Goal: Information Seeking & Learning: Learn about a topic

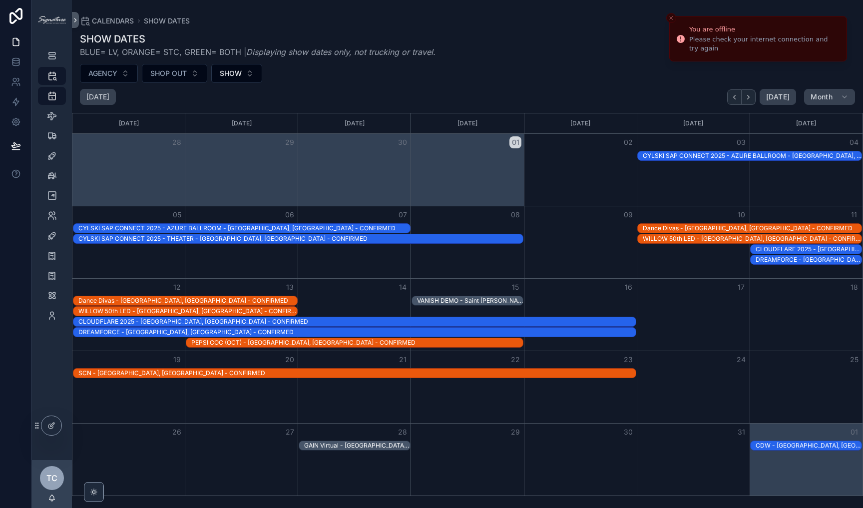
click at [670, 15] on icon "Close toast" at bounding box center [671, 18] width 6 height 6
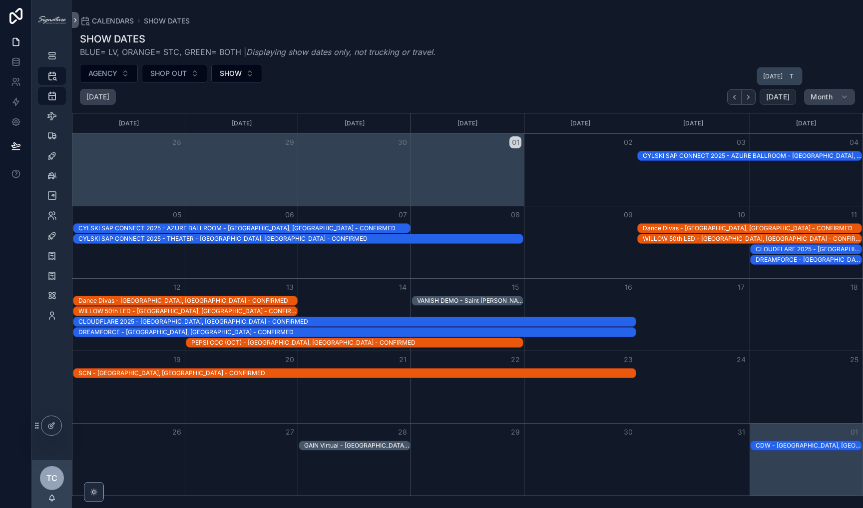
click at [767, 99] on button "[DATE]" at bounding box center [777, 97] width 36 height 16
drag, startPoint x: 717, startPoint y: 71, endPoint x: 409, endPoint y: 46, distance: 309.1
click at [407, 47] on div "SHOW DATES BLUE= LV, ORANGE= STC, GREEN= BOTH | Displaying show dates only, not…" at bounding box center [467, 261] width 791 height 470
click at [409, 46] on span "BLUE= LV, ORANGE= STC, GREEN= BOTH | Displaying show dates only, not trucking o…" at bounding box center [257, 52] width 355 height 12
click at [55, 141] on span "scrollable content" at bounding box center [52, 136] width 10 height 10
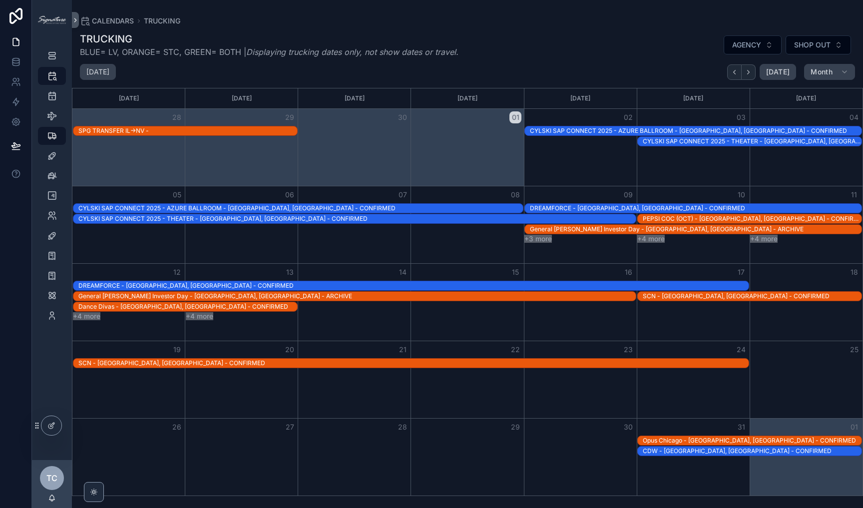
click at [459, 179] on div "Month View" at bounding box center [466, 147] width 113 height 77
click at [416, 321] on div "Month View" at bounding box center [466, 302] width 113 height 77
click at [202, 314] on button "+4 more" at bounding box center [199, 316] width 27 height 8
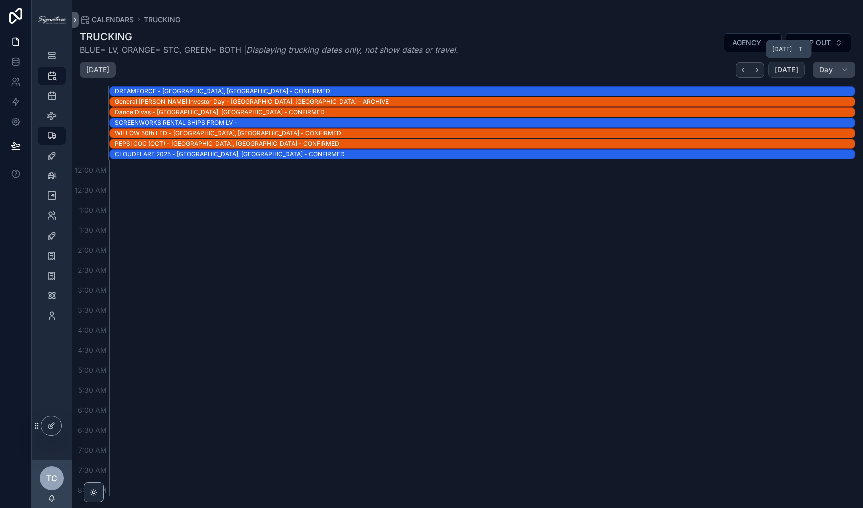
click at [786, 77] on button "[DATE]" at bounding box center [786, 70] width 36 height 16
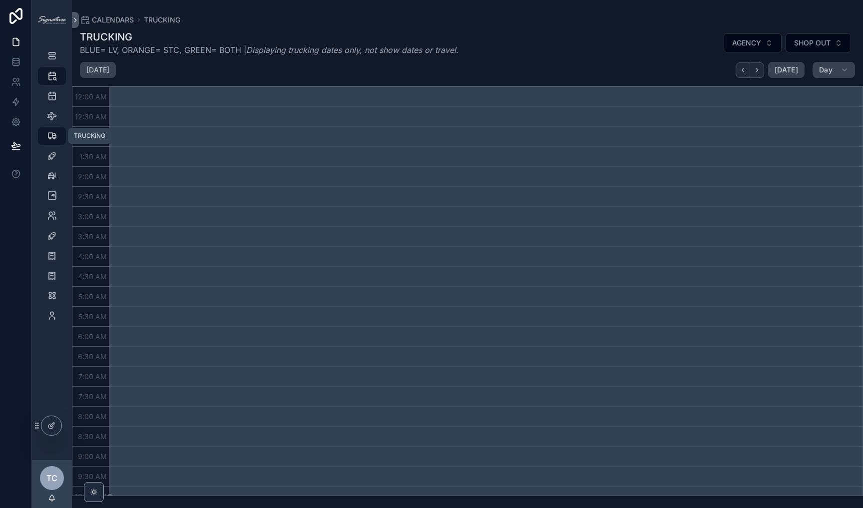
click at [50, 139] on icon "scrollable content" at bounding box center [52, 136] width 10 height 10
click at [825, 72] on span "Day" at bounding box center [825, 69] width 13 height 9
click at [807, 101] on button "Month M" at bounding box center [810, 95] width 72 height 18
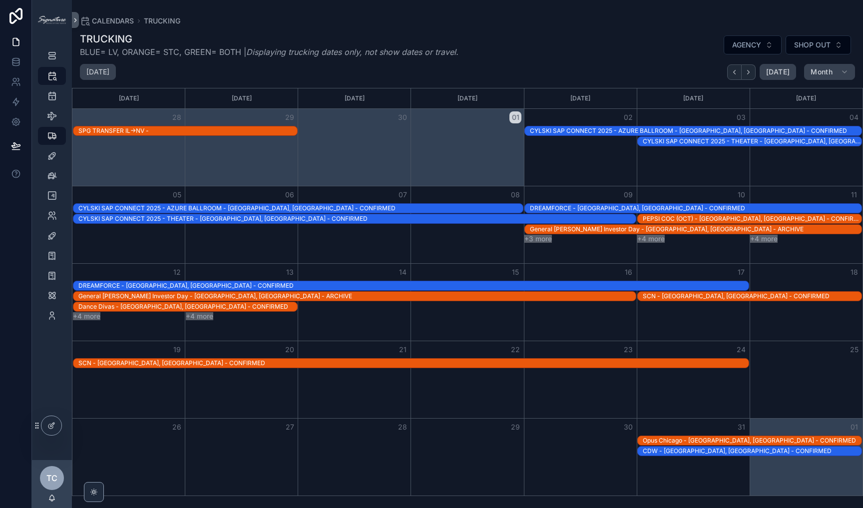
click at [681, 219] on div "PEPSI COC (OCT) - [GEOGRAPHIC_DATA], [GEOGRAPHIC_DATA] - CONFIRMED" at bounding box center [751, 219] width 219 height 8
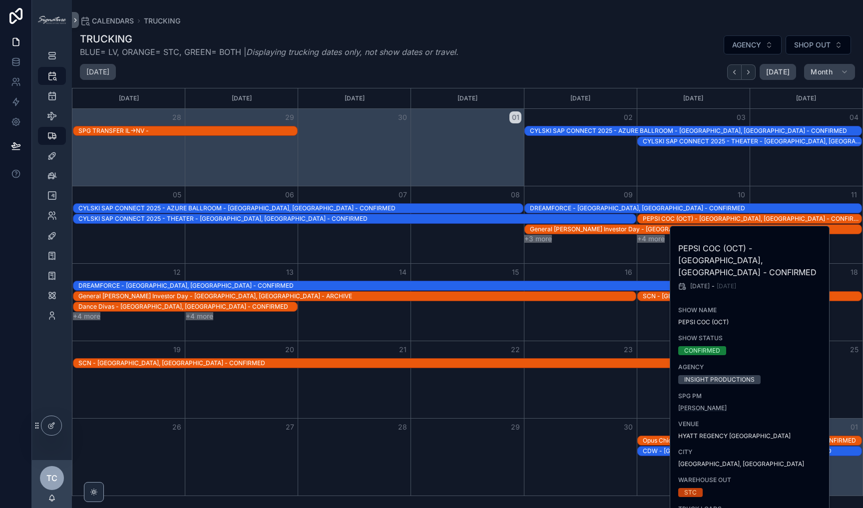
click at [718, 404] on span "[PERSON_NAME]" at bounding box center [702, 408] width 48 height 8
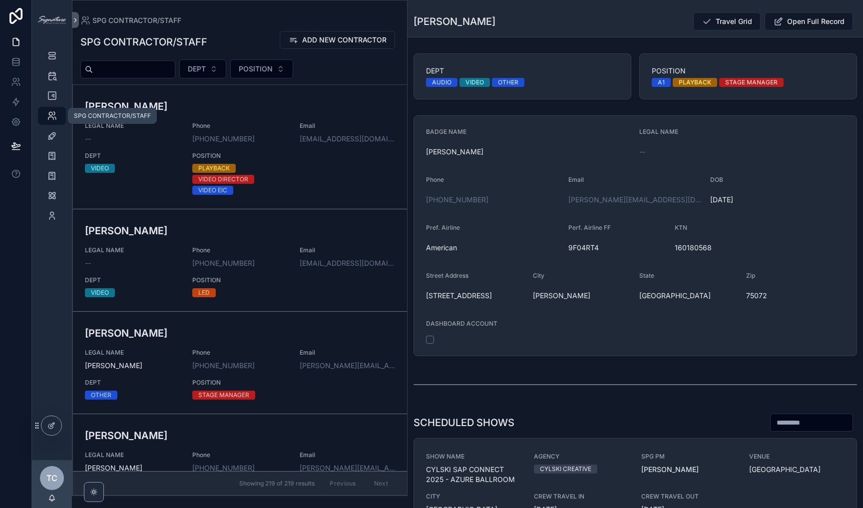
click at [50, 112] on icon "scrollable content" at bounding box center [52, 116] width 10 height 10
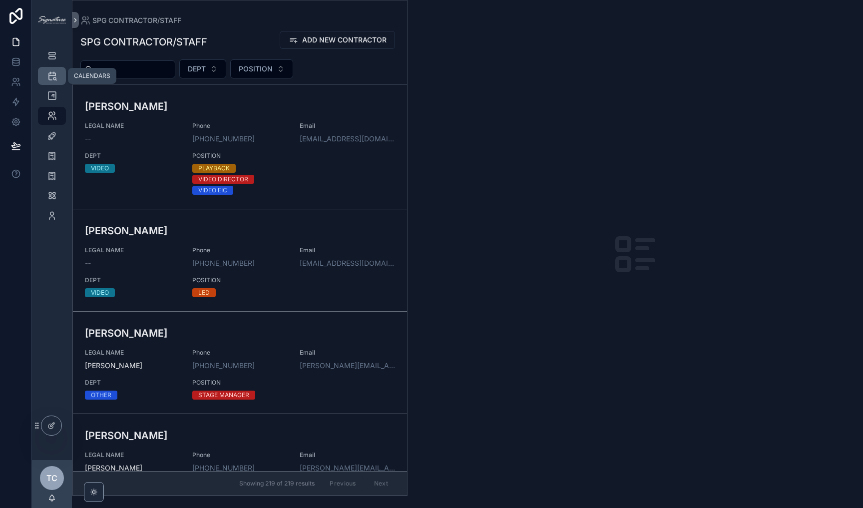
click at [52, 81] on div "CALENDARS" at bounding box center [52, 76] width 16 height 16
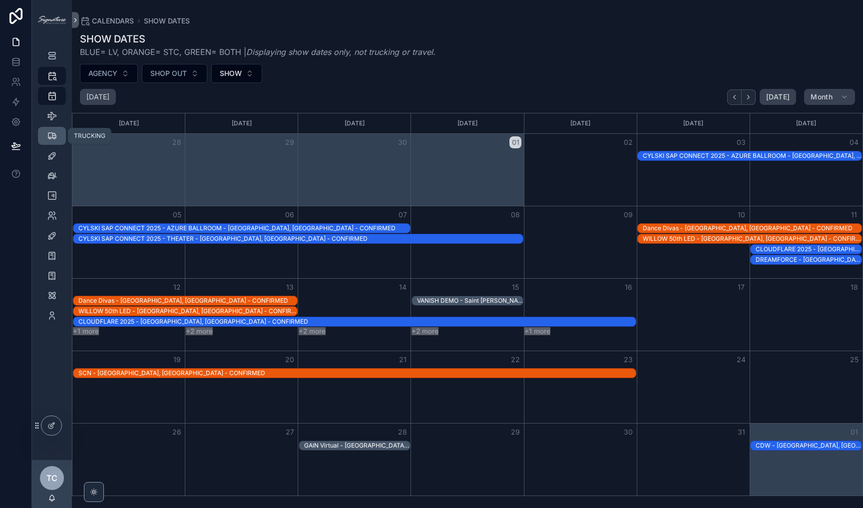
click at [44, 139] on div "TRUCKING" at bounding box center [52, 136] width 16 height 16
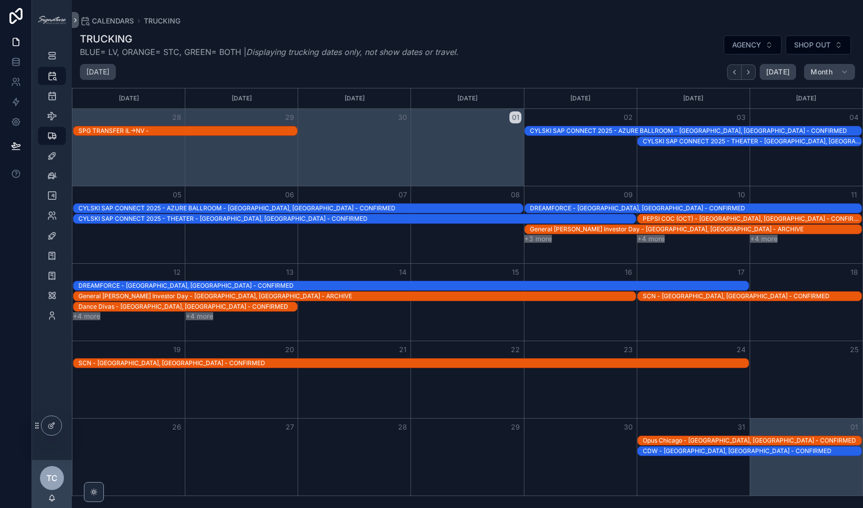
click at [693, 221] on div "PEPSI COC (OCT) - [GEOGRAPHIC_DATA], [GEOGRAPHIC_DATA] - CONFIRMED" at bounding box center [751, 219] width 219 height 8
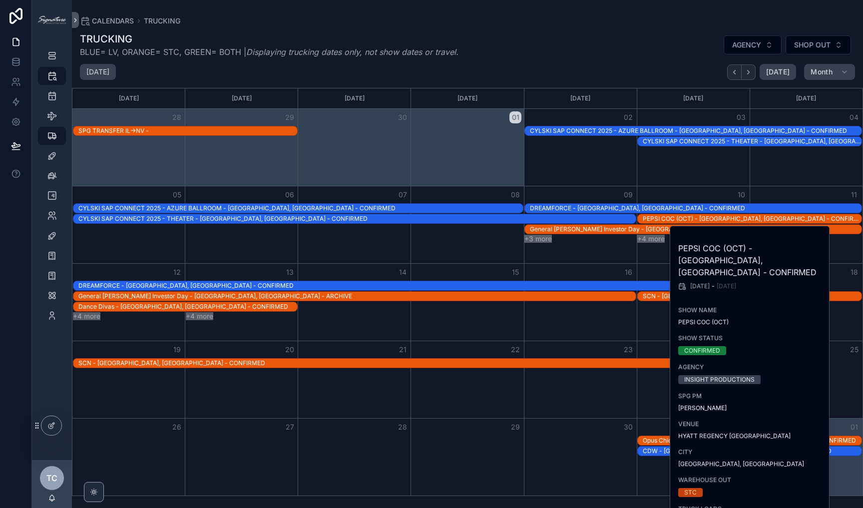
click at [673, 220] on div "PEPSI COC (OCT) - [GEOGRAPHIC_DATA], [GEOGRAPHIC_DATA] - CONFIRMED" at bounding box center [751, 219] width 219 height 8
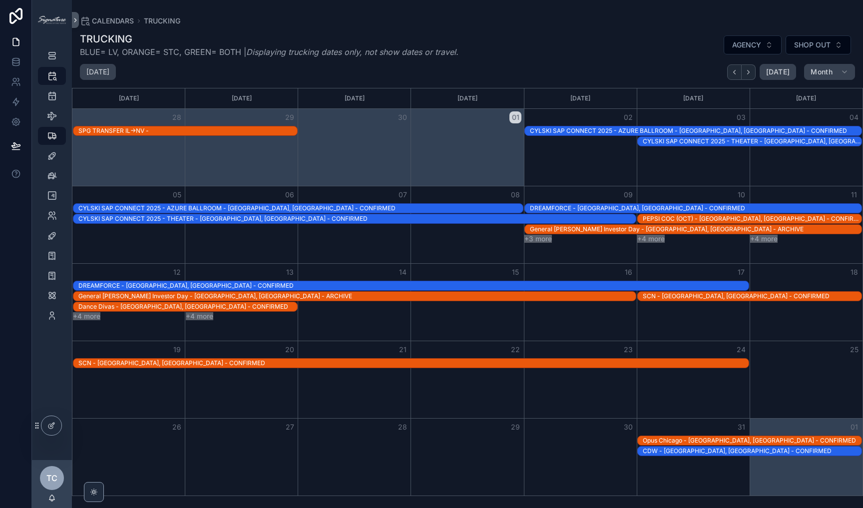
click at [673, 220] on div "PEPSI COC (OCT) - [GEOGRAPHIC_DATA], [GEOGRAPHIC_DATA] - CONFIRMED" at bounding box center [751, 219] width 219 height 8
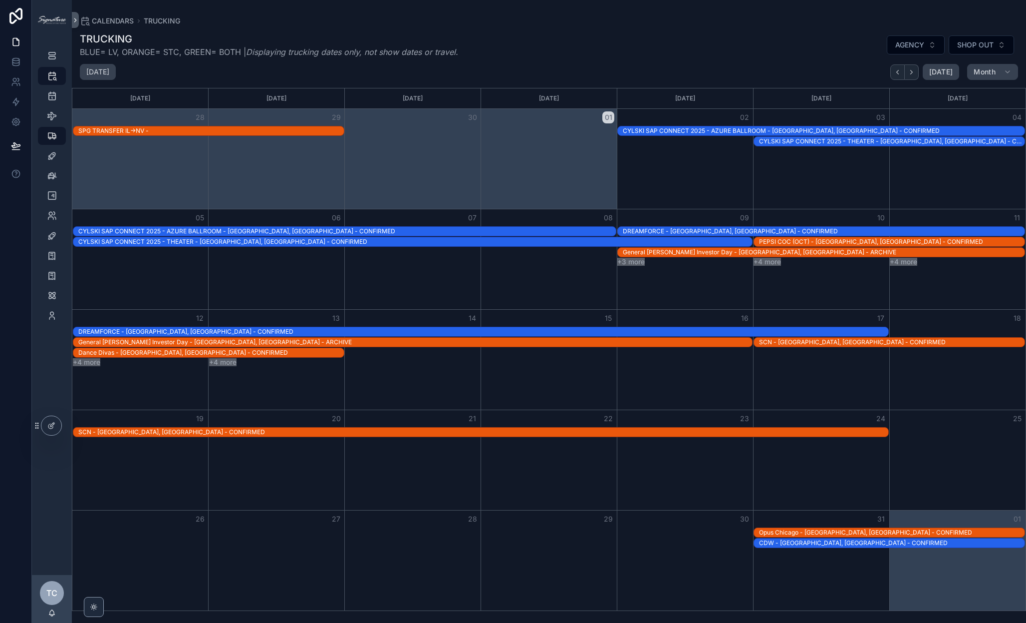
click at [777, 240] on div "PEPSI COC (OCT) - [GEOGRAPHIC_DATA], [GEOGRAPHIC_DATA] - CONFIRMED" at bounding box center [892, 242] width 266 height 8
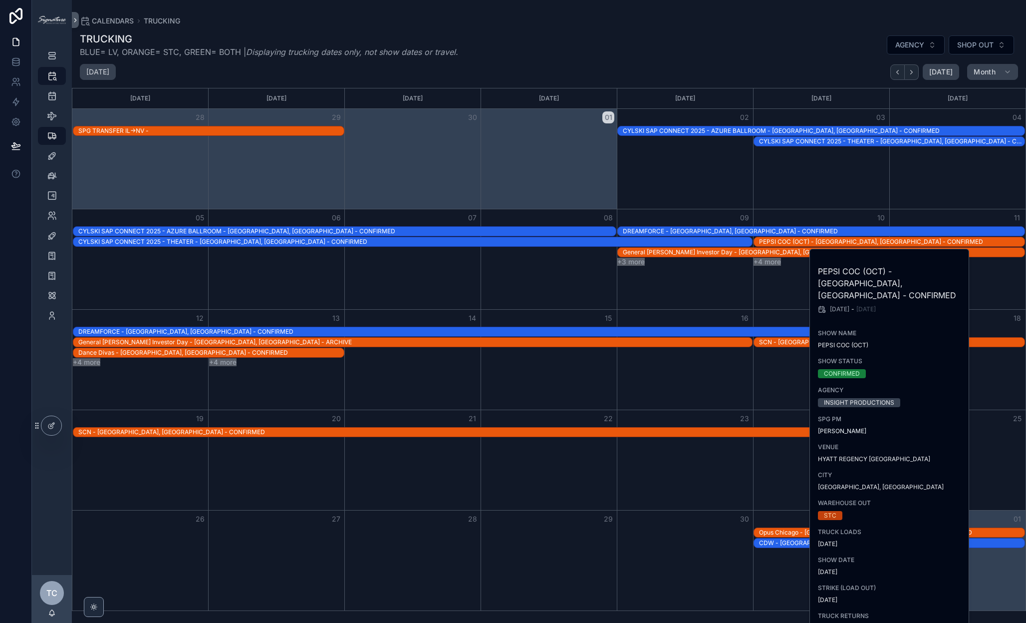
click at [776, 239] on div "PEPSI COC (OCT) - [GEOGRAPHIC_DATA], [GEOGRAPHIC_DATA] - CONFIRMED" at bounding box center [892, 242] width 266 height 8
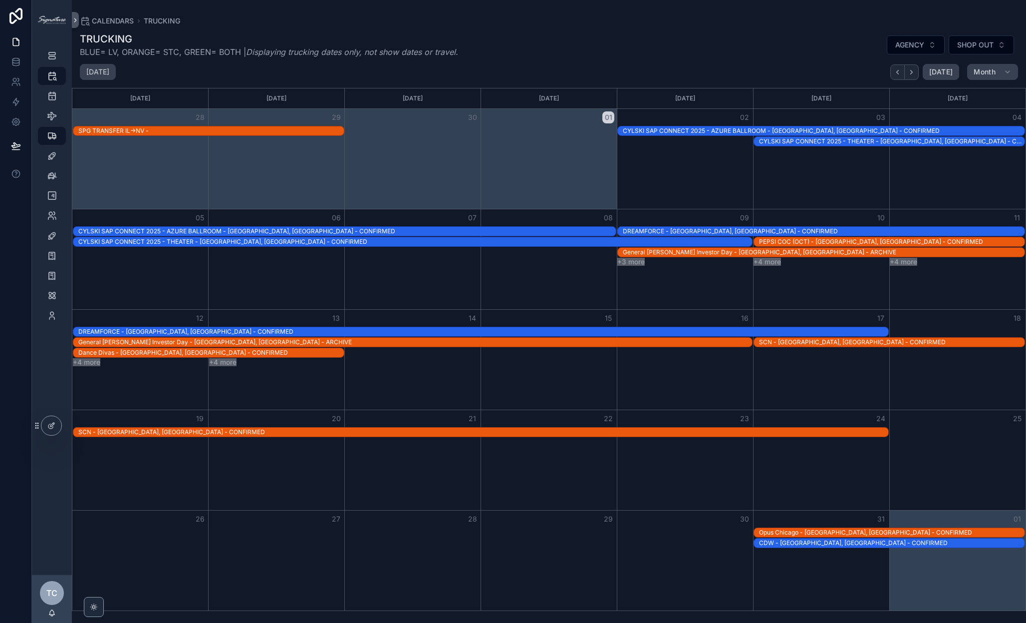
click at [784, 239] on div "PEPSI COC (OCT) - [GEOGRAPHIC_DATA], [GEOGRAPHIC_DATA] - CONFIRMED" at bounding box center [892, 242] width 266 height 8
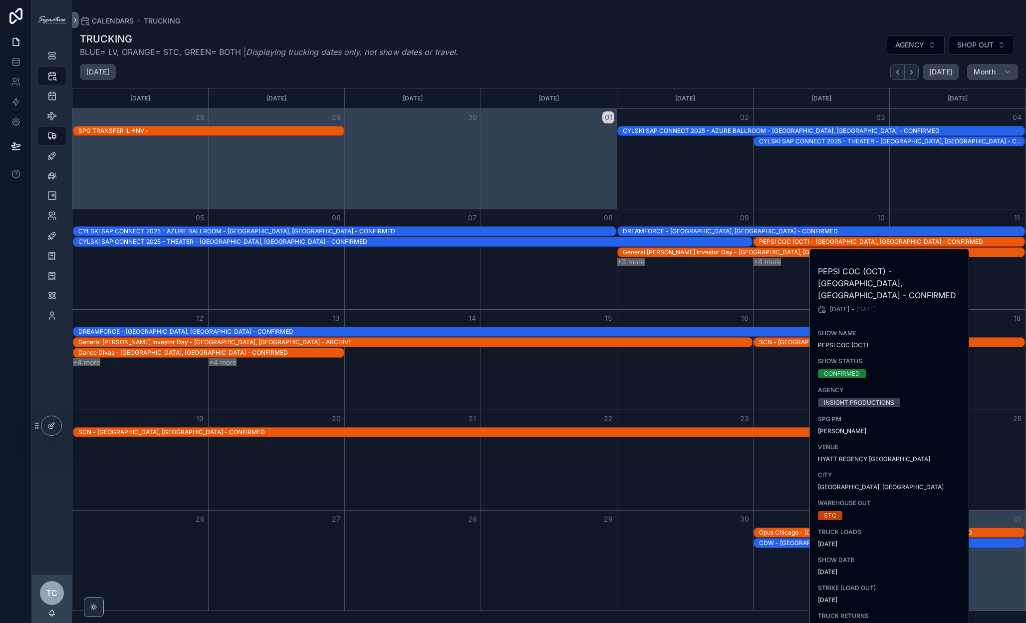
click at [797, 239] on div "PEPSI COC (OCT) - [GEOGRAPHIC_DATA], [GEOGRAPHIC_DATA] - CONFIRMED" at bounding box center [892, 242] width 266 height 8
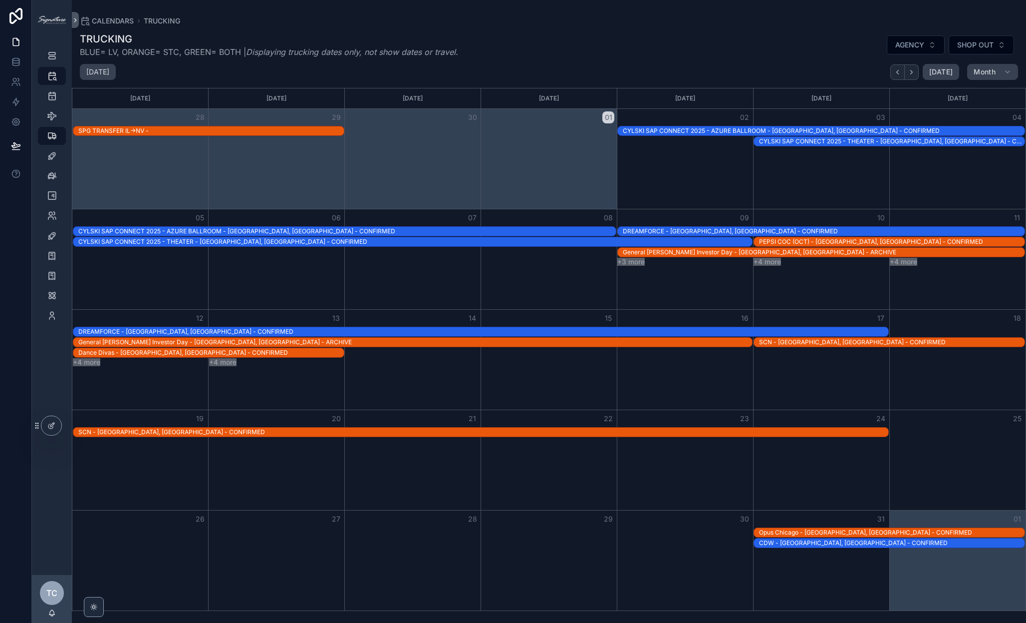
click at [824, 239] on div "PEPSI COC (OCT) - [GEOGRAPHIC_DATA], [GEOGRAPHIC_DATA] - CONFIRMED" at bounding box center [892, 242] width 266 height 8
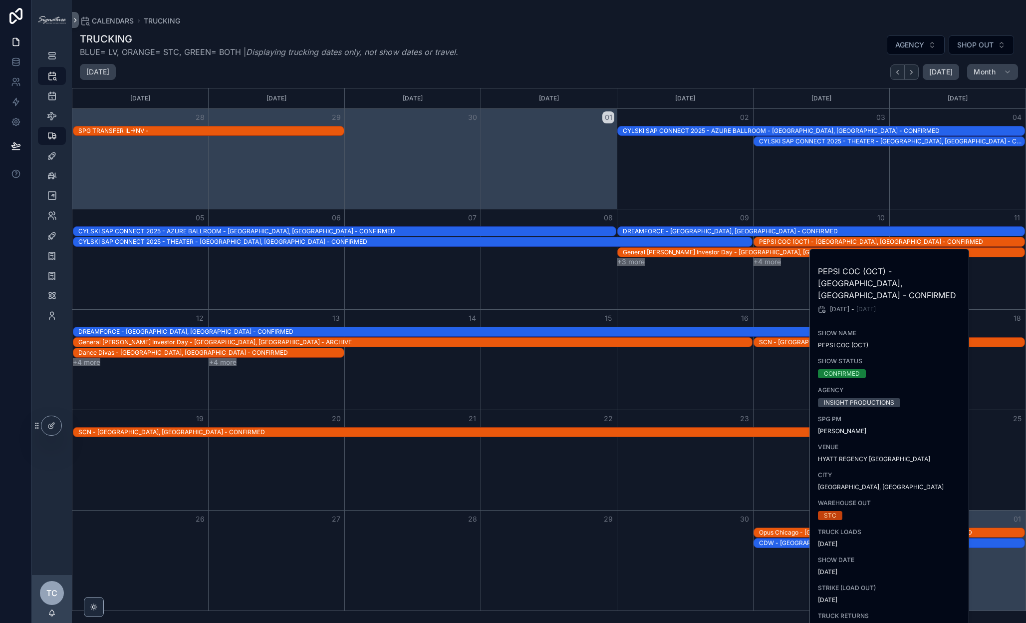
click at [824, 239] on div "PEPSI COC (OCT) - [GEOGRAPHIC_DATA], [GEOGRAPHIC_DATA] - CONFIRMED" at bounding box center [892, 242] width 266 height 8
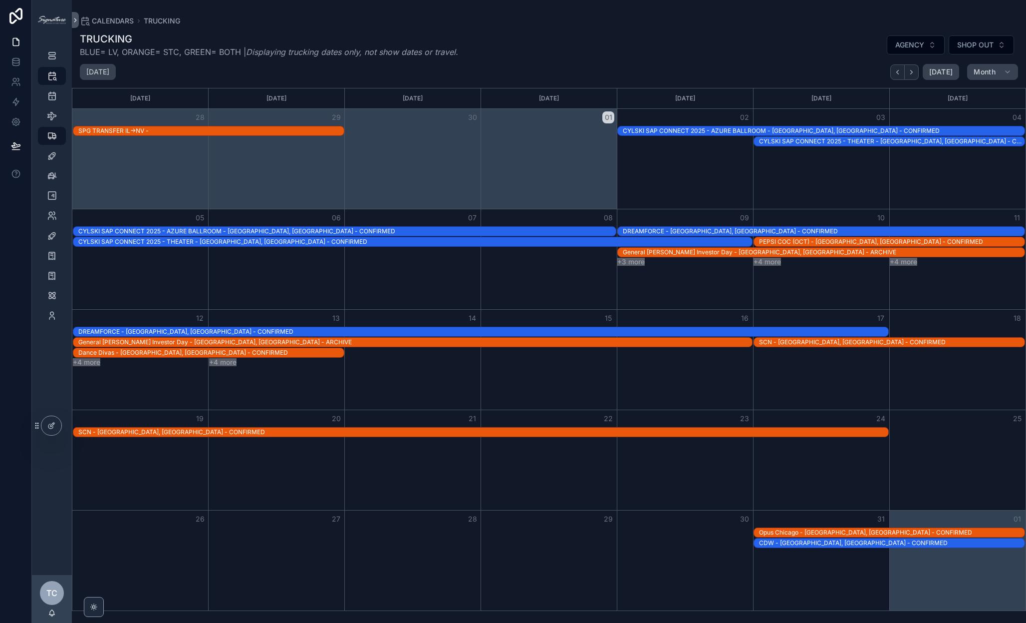
click at [216, 358] on button "+4 more" at bounding box center [222, 362] width 27 height 8
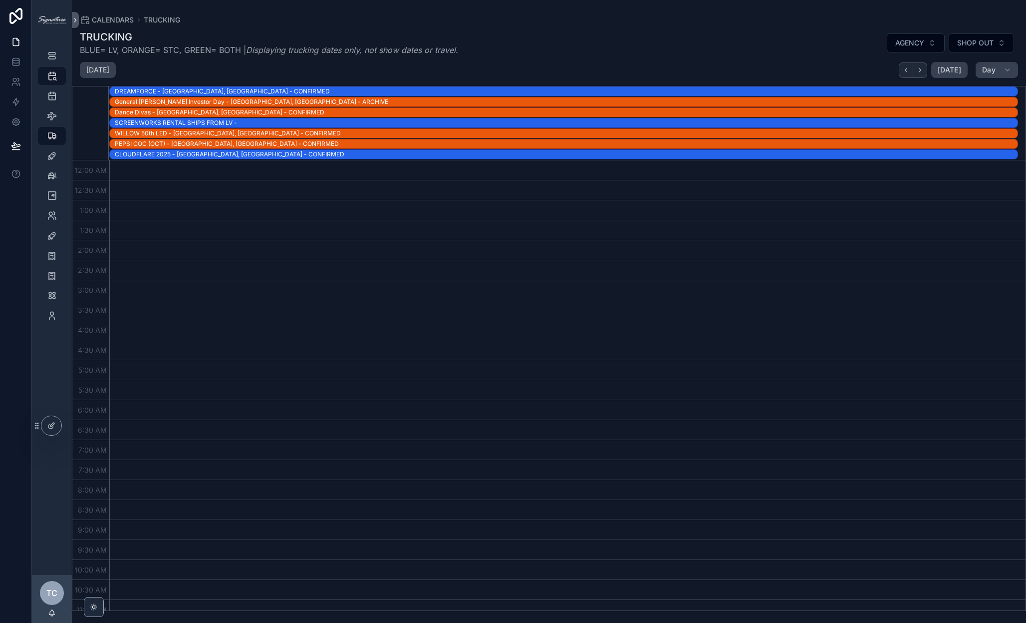
click at [206, 142] on div "PEPSI COC (OCT) - [GEOGRAPHIC_DATA], [GEOGRAPHIC_DATA] - CONFIRMED" at bounding box center [566, 144] width 903 height 8
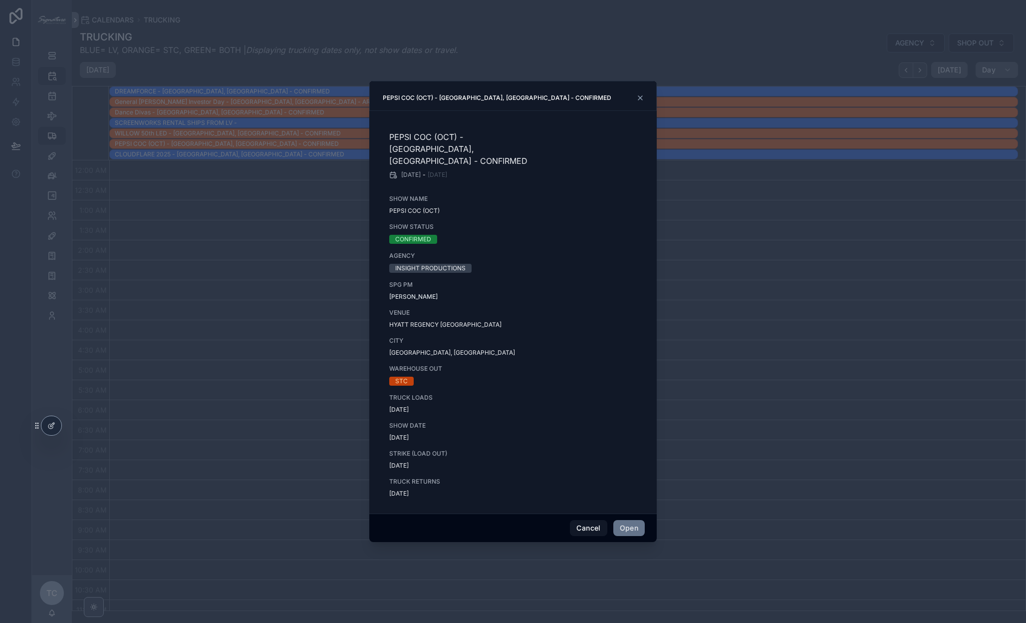
click at [642, 102] on icon "scrollable content" at bounding box center [640, 98] width 8 height 8
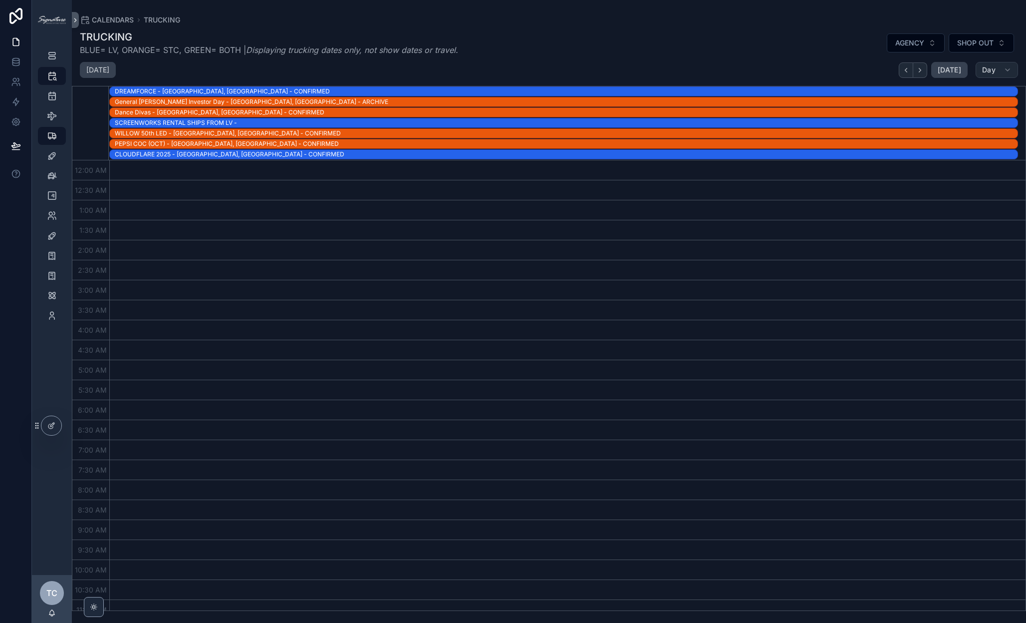
click at [862, 76] on button "Day" at bounding box center [997, 70] width 42 height 16
click at [862, 92] on button "Month M" at bounding box center [974, 95] width 72 height 18
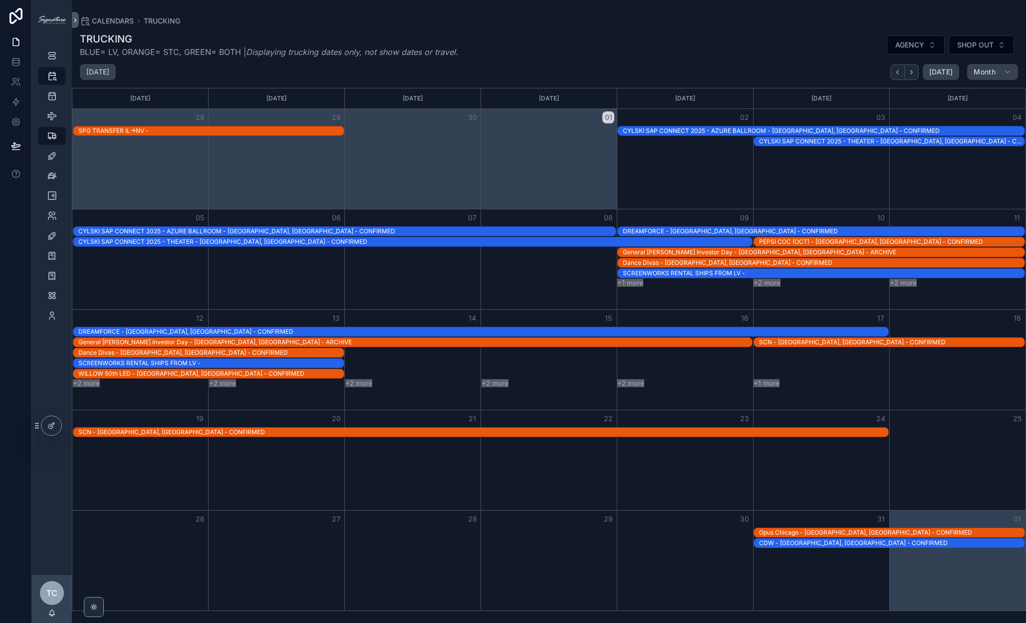
click at [785, 75] on div "[DATE] [DATE] Month" at bounding box center [549, 72] width 954 height 16
drag, startPoint x: 180, startPoint y: 51, endPoint x: 312, endPoint y: 51, distance: 132.3
click at [312, 51] on span "BLUE= LV, ORANGE= STC, GREEN= BOTH | Displaying trucking dates only, not show d…" at bounding box center [269, 52] width 378 height 12
click at [312, 51] on em "Displaying trucking dates only, not show dates or travel." at bounding box center [352, 52] width 212 height 10
click at [780, 240] on div "PEPSI COC (OCT) - [GEOGRAPHIC_DATA], [GEOGRAPHIC_DATA] - CONFIRMED" at bounding box center [892, 242] width 266 height 8
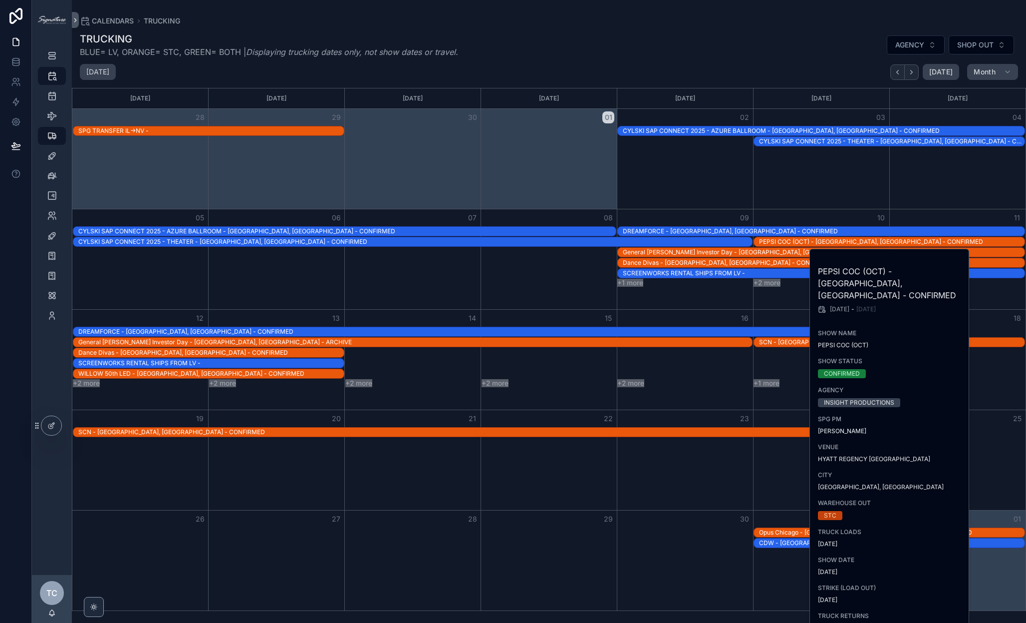
click at [778, 198] on div "Month View" at bounding box center [821, 159] width 136 height 100
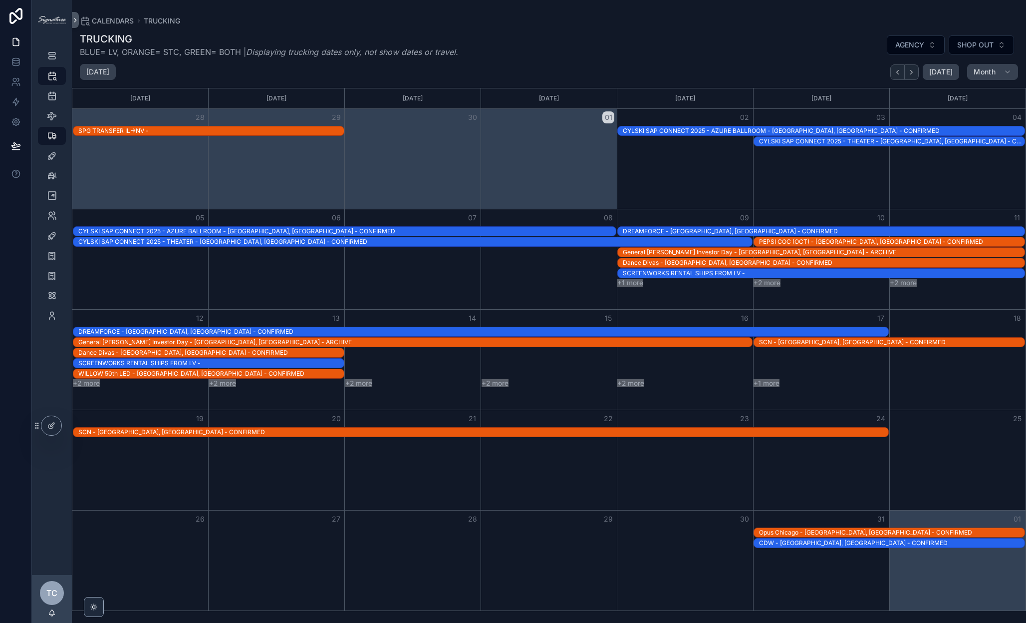
click at [449, 341] on div "General [PERSON_NAME] Investor Day - [GEOGRAPHIC_DATA], [GEOGRAPHIC_DATA] - ARC…" at bounding box center [415, 342] width 674 height 8
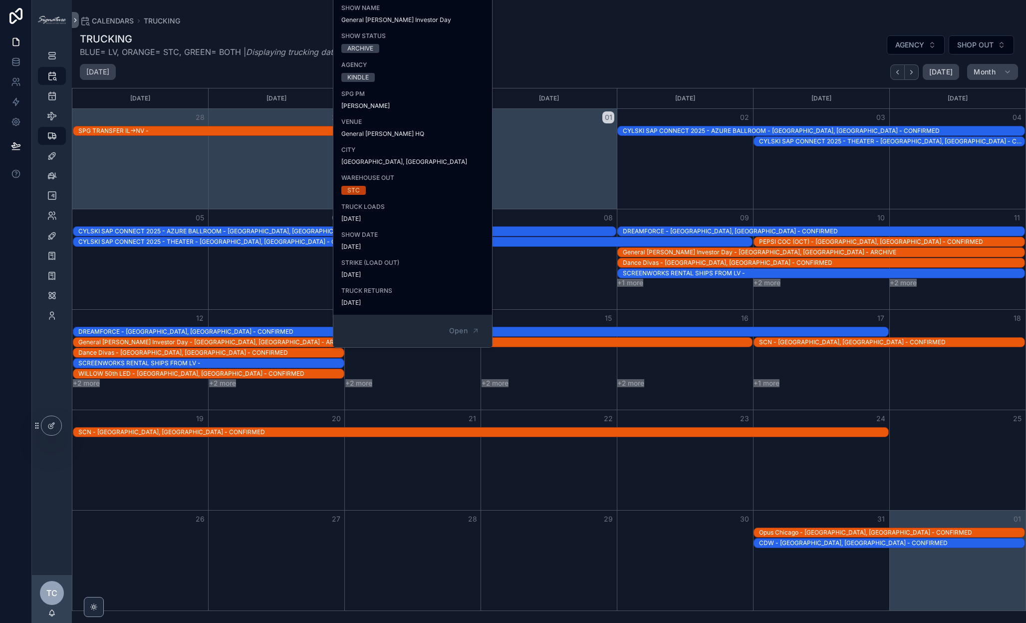
click at [543, 299] on div "Month View" at bounding box center [549, 259] width 136 height 100
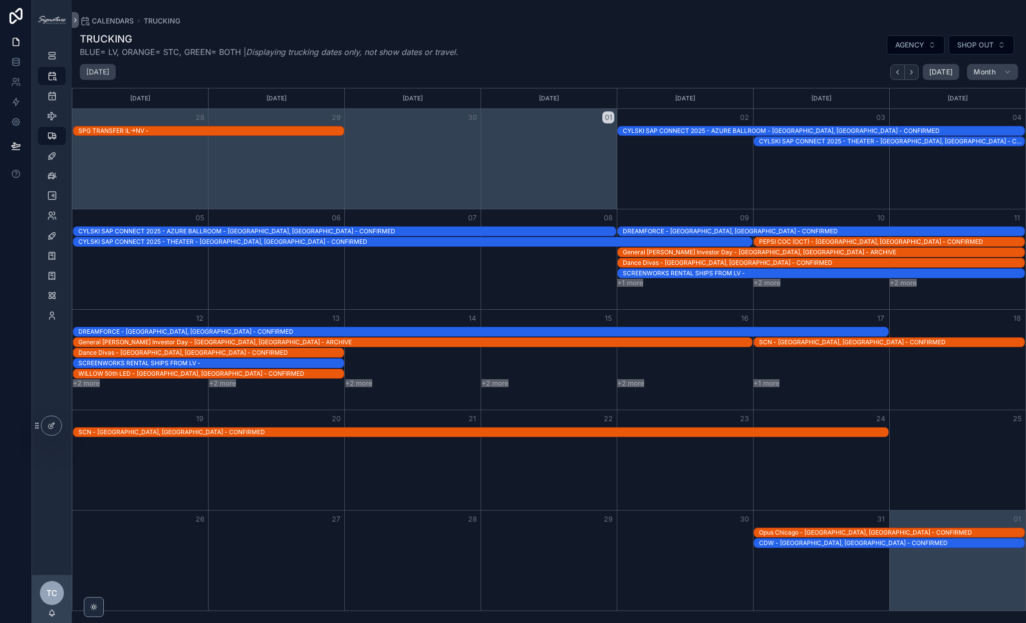
click at [861, 240] on div "PEPSI COC (OCT) - [GEOGRAPHIC_DATA], [GEOGRAPHIC_DATA] - CONFIRMED" at bounding box center [892, 242] width 266 height 8
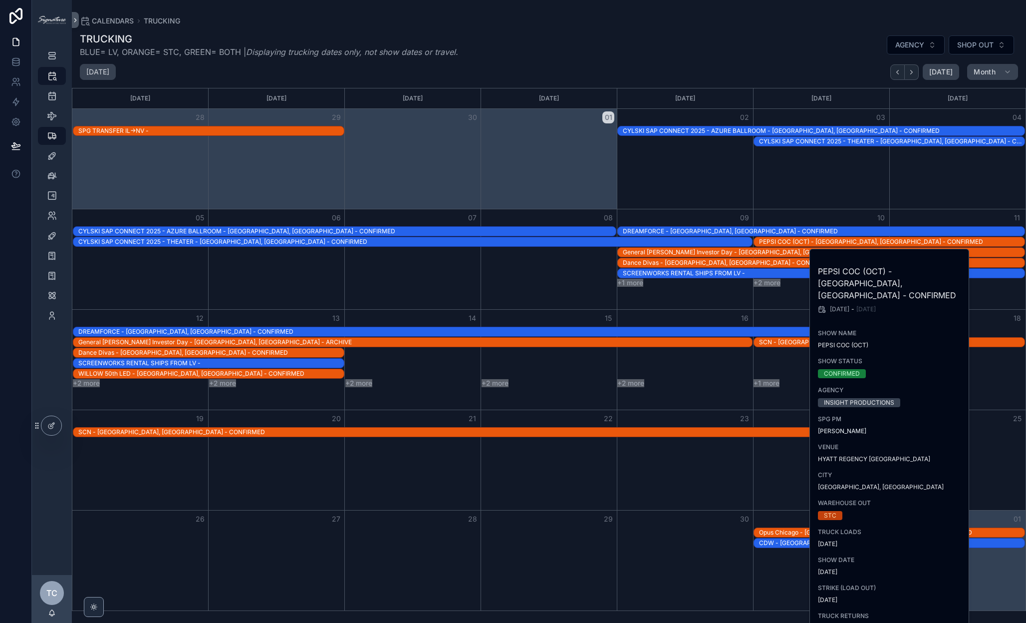
click at [861, 266] on h2 "PEPSI COC (OCT) - [GEOGRAPHIC_DATA], [GEOGRAPHIC_DATA] - CONFIRMED" at bounding box center [890, 283] width 144 height 36
click at [795, 240] on div "PEPSI COC (OCT) - [GEOGRAPHIC_DATA], [GEOGRAPHIC_DATA] - CONFIRMED" at bounding box center [892, 242] width 266 height 8
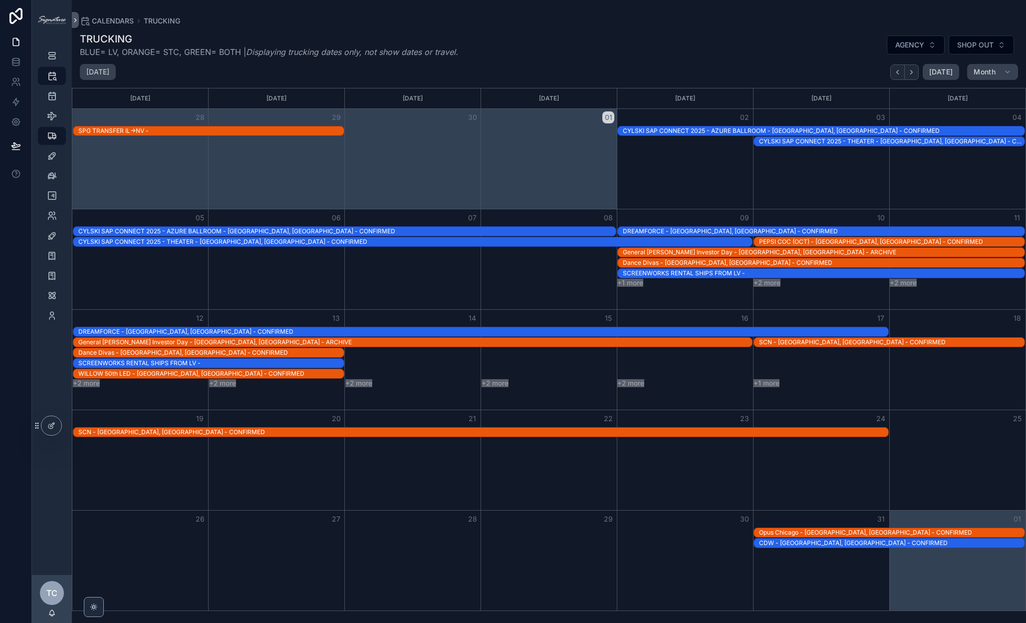
click at [795, 240] on div "PEPSI COC (OCT) - [GEOGRAPHIC_DATA], [GEOGRAPHIC_DATA] - CONFIRMED" at bounding box center [892, 242] width 266 height 8
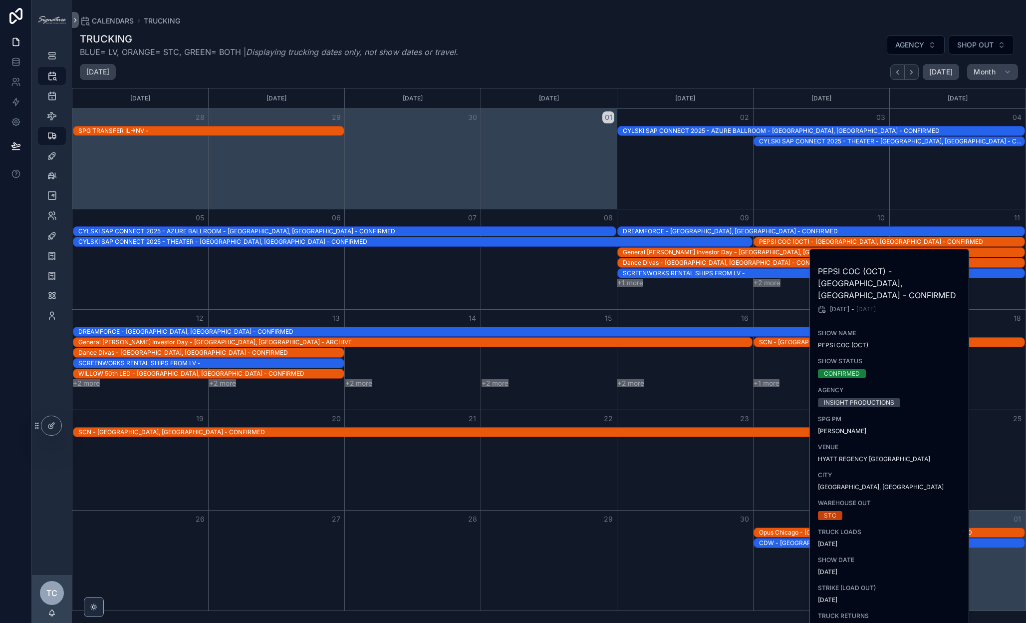
click at [790, 202] on div "Month View" at bounding box center [821, 159] width 136 height 100
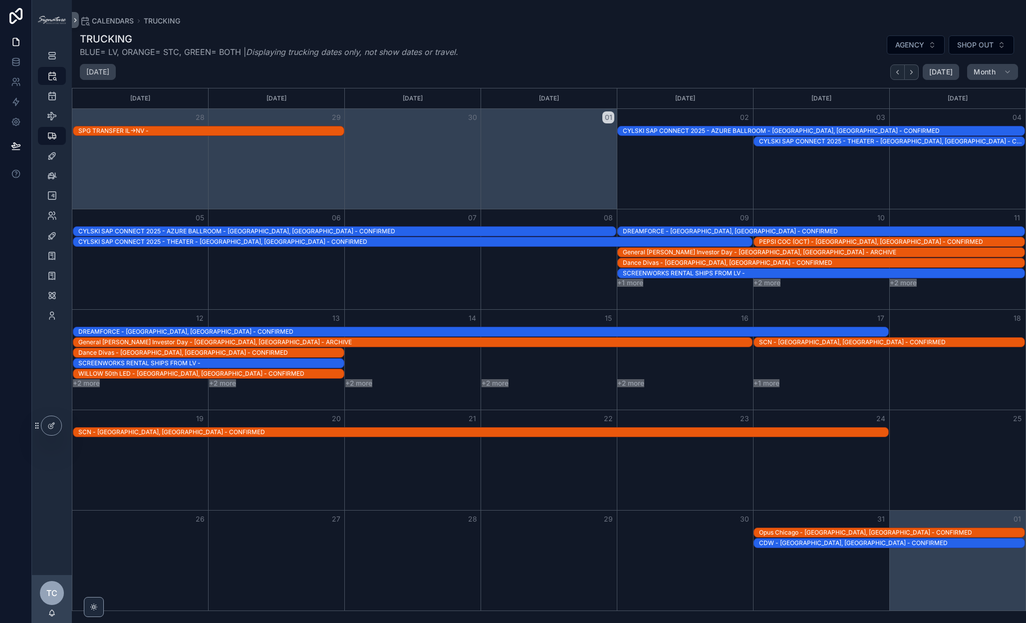
click at [791, 238] on div "PEPSI COC (OCT) - [GEOGRAPHIC_DATA], [GEOGRAPHIC_DATA] - CONFIRMED" at bounding box center [892, 242] width 266 height 8
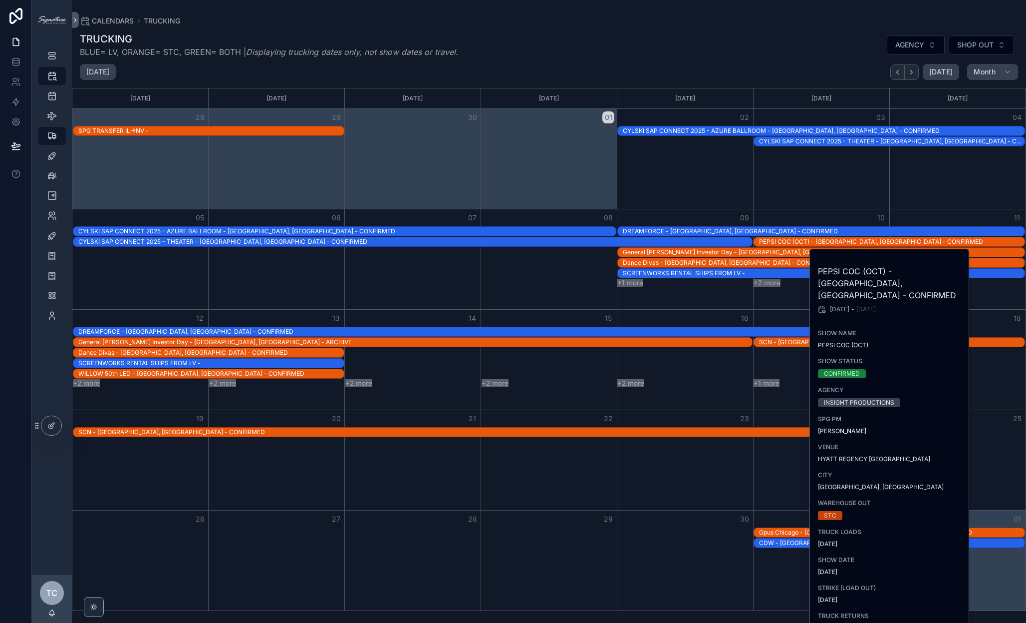
click at [791, 238] on div "PEPSI COC (OCT) - [GEOGRAPHIC_DATA], [GEOGRAPHIC_DATA] - CONFIRMED" at bounding box center [892, 242] width 266 height 8
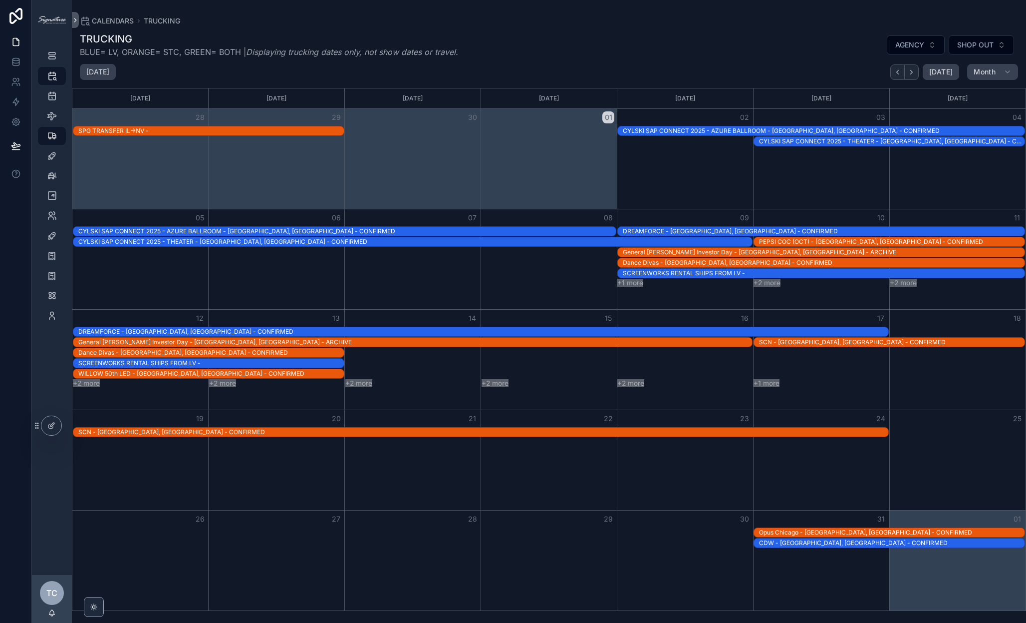
click at [862, 216] on button "10" at bounding box center [881, 218] width 12 height 12
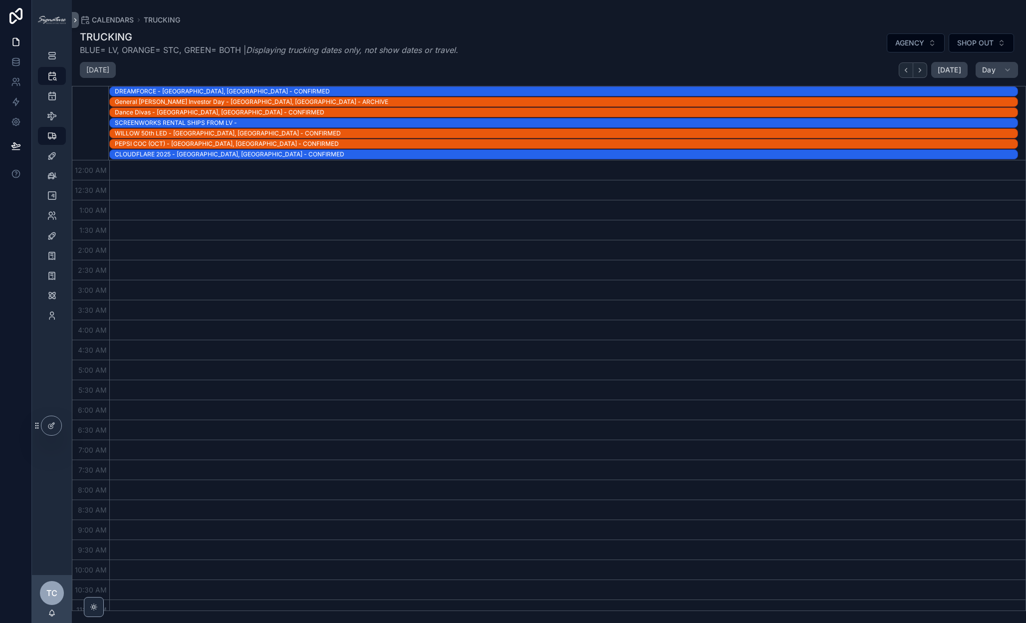
click at [159, 140] on div "PEPSI COC (OCT) - [GEOGRAPHIC_DATA], [GEOGRAPHIC_DATA] - CONFIRMED" at bounding box center [566, 144] width 903 height 8
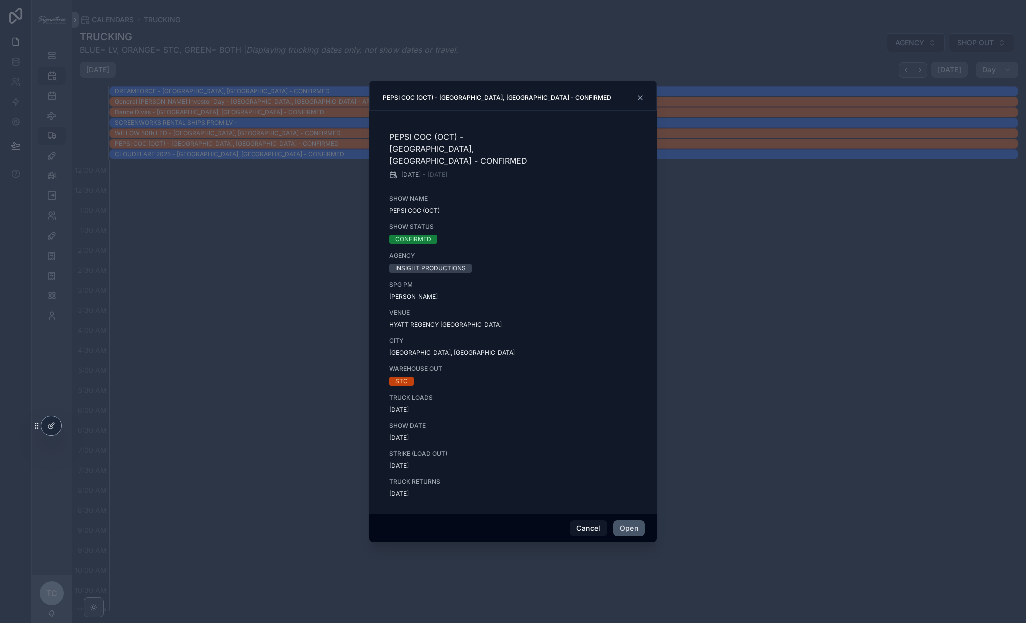
click at [622, 507] on button "Open" at bounding box center [629, 528] width 31 height 16
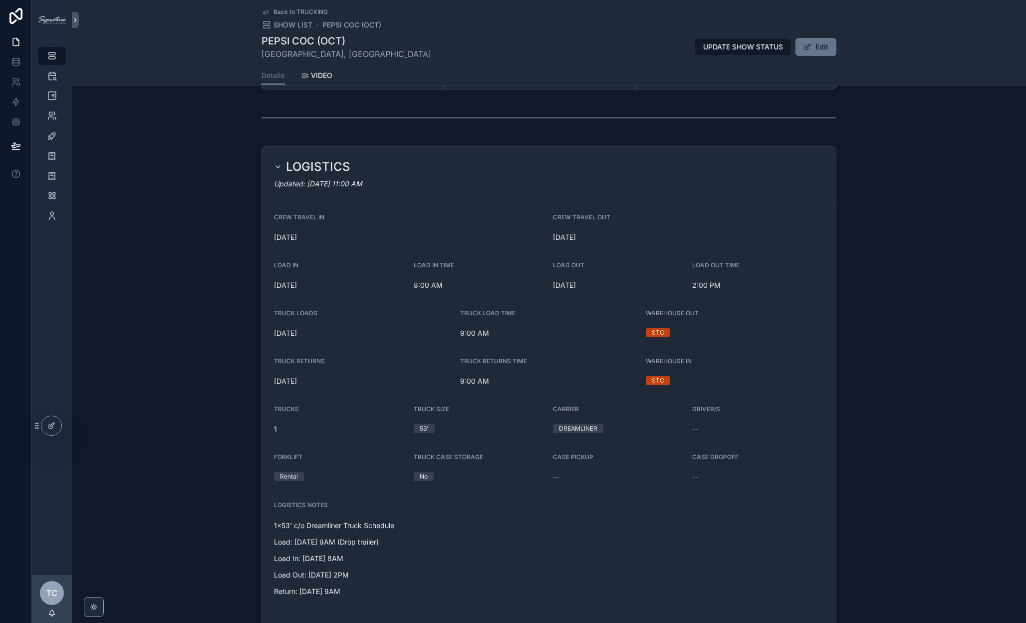
scroll to position [371, 0]
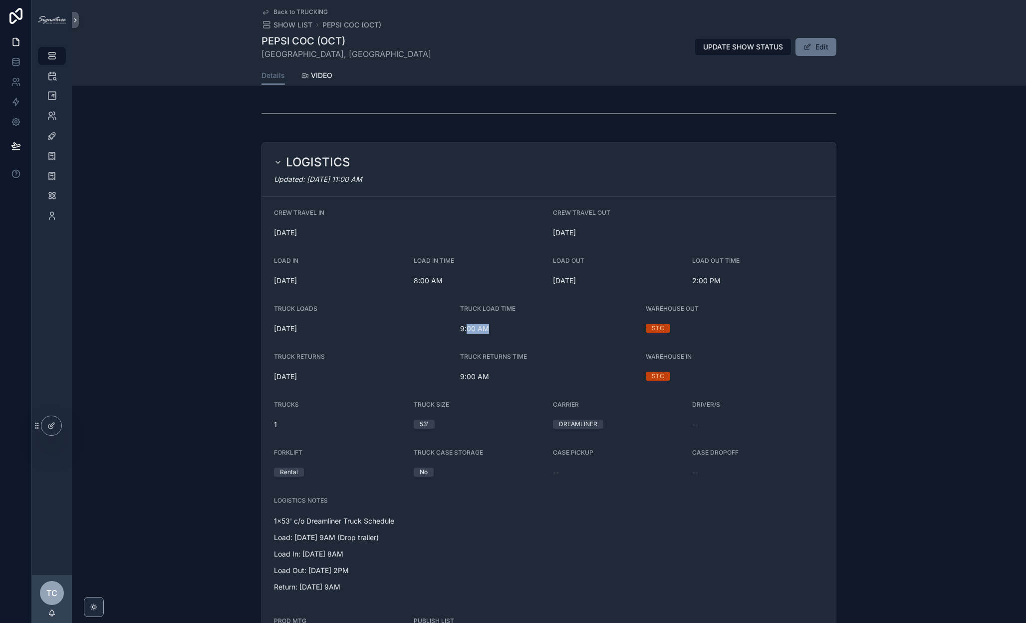
drag, startPoint x: 491, startPoint y: 329, endPoint x: 461, endPoint y: 329, distance: 30.0
click at [461, 329] on span "9:00 AM" at bounding box center [549, 328] width 178 height 10
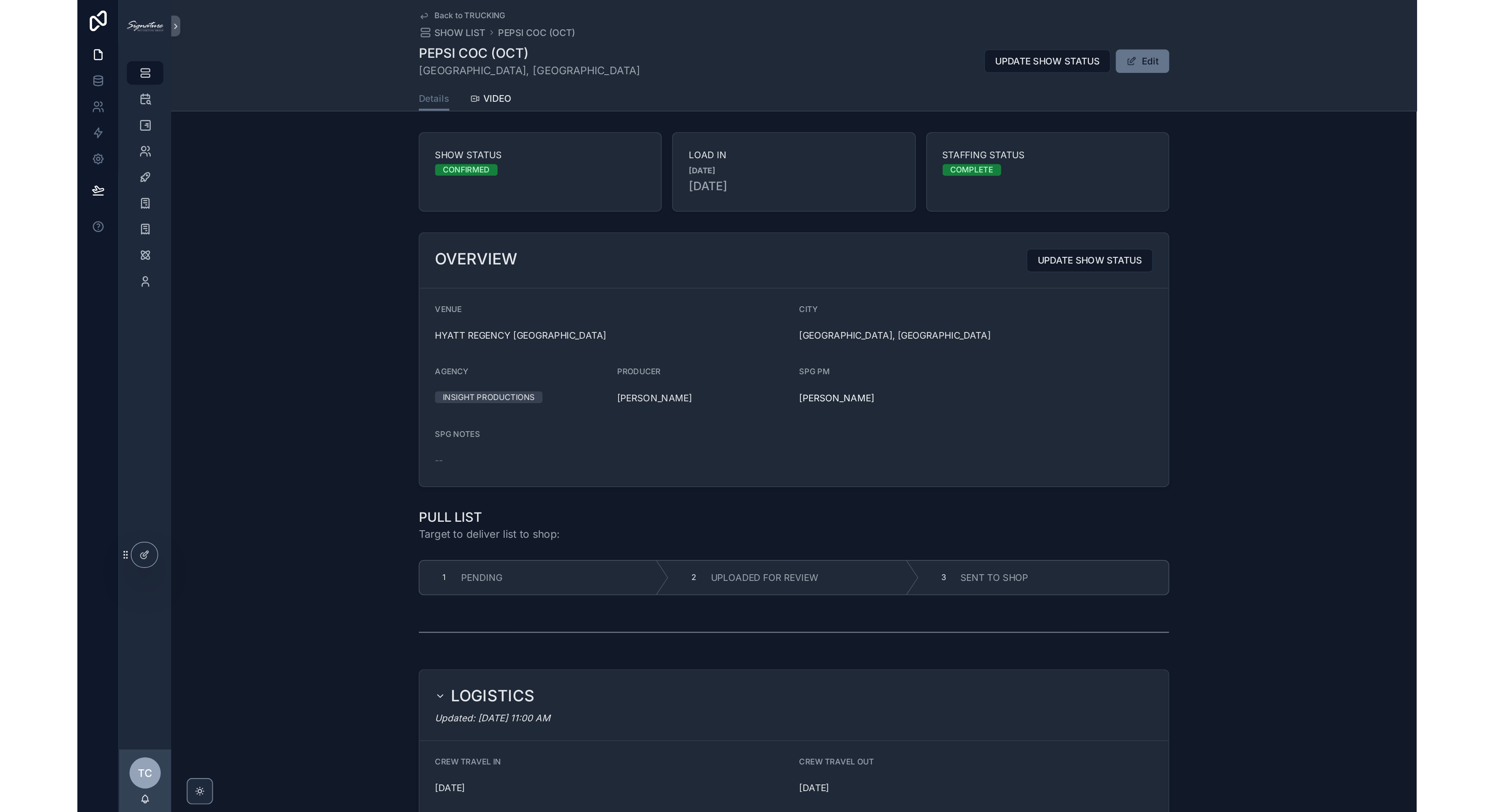
scroll to position [0, 0]
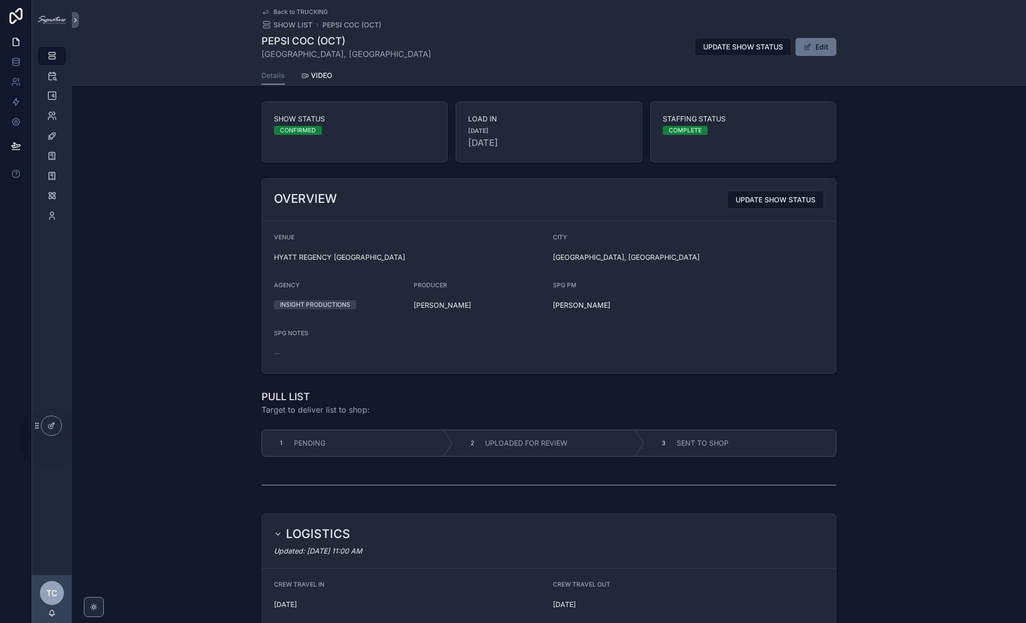
click at [284, 11] on span "Back to TRUCKING" at bounding box center [301, 12] width 54 height 8
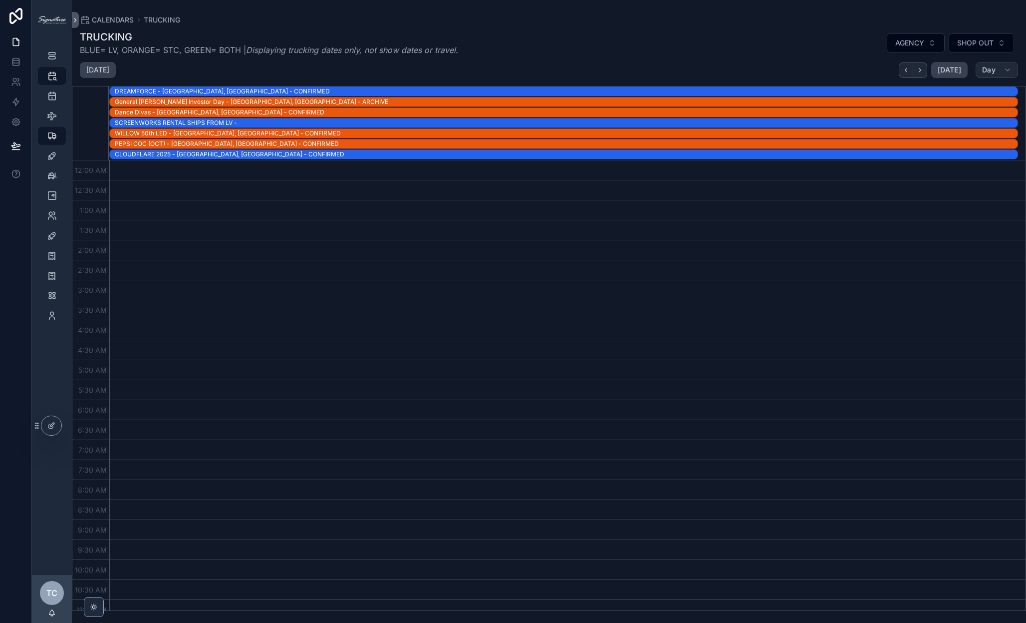
click at [862, 70] on button "Day" at bounding box center [997, 70] width 42 height 16
click at [862, 98] on button "Month M" at bounding box center [974, 95] width 72 height 18
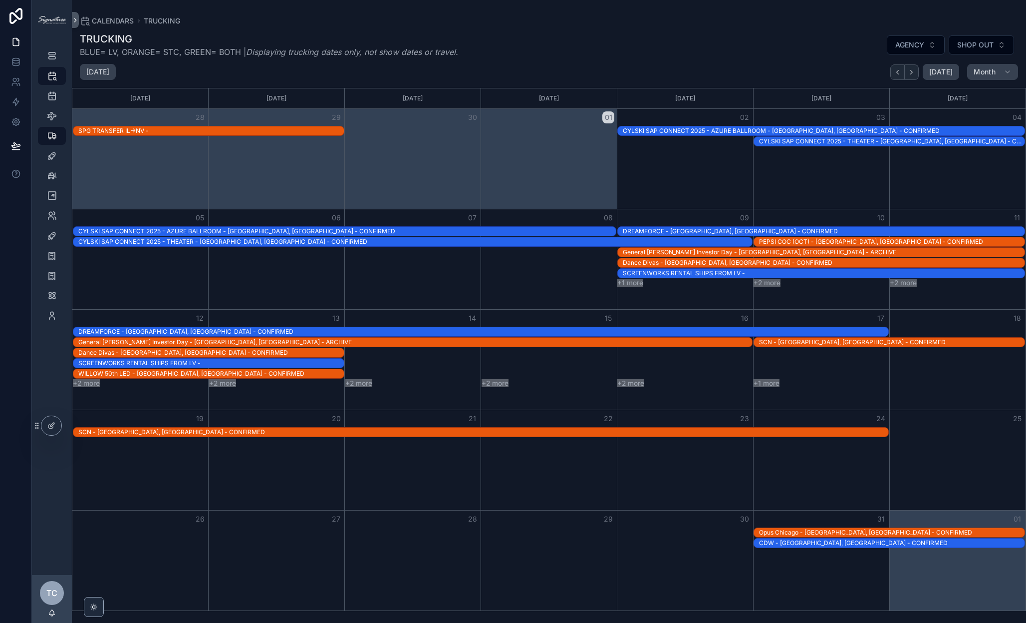
click at [685, 132] on div "CYLSKI SAP CONNECT 2025 - AZURE BALLROOM - [GEOGRAPHIC_DATA], [GEOGRAPHIC_DATA]…" at bounding box center [824, 131] width 402 height 8
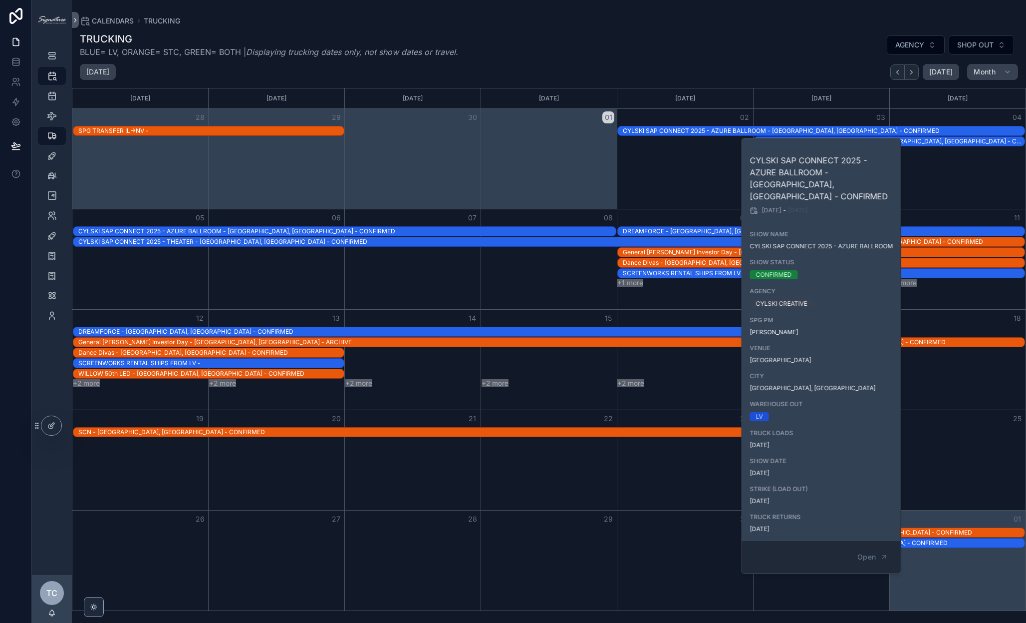
click at [679, 29] on div "TRUCKING BLUE= LV, ORANGE= STC, GREEN= BOTH | Displaying trucking dates only, n…" at bounding box center [549, 318] width 954 height 585
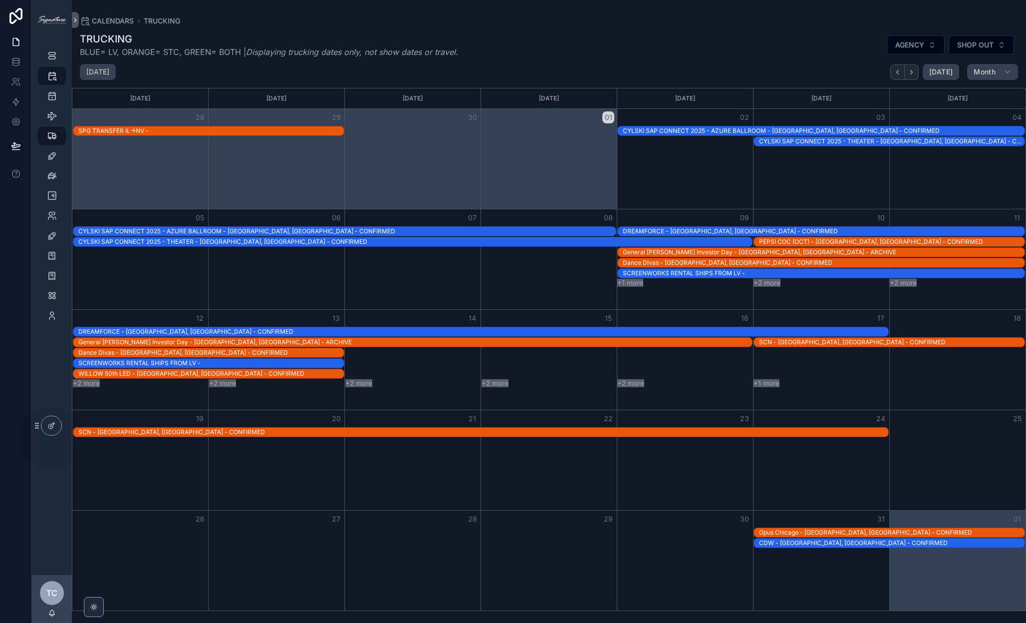
click at [798, 341] on div "SCN - [GEOGRAPHIC_DATA], [GEOGRAPHIC_DATA] - CONFIRMED" at bounding box center [892, 342] width 266 height 8
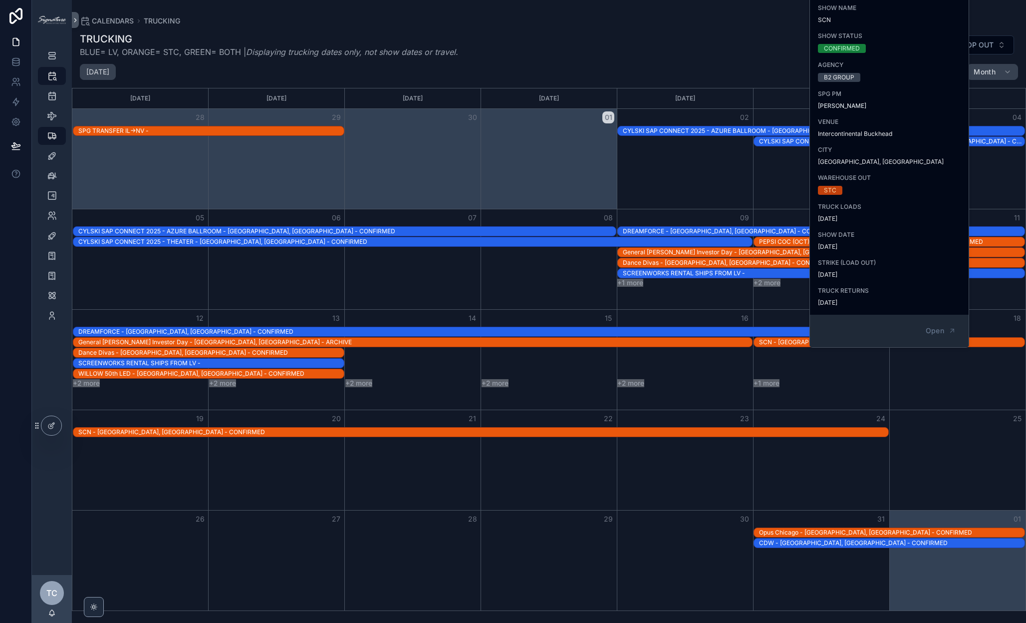
click at [767, 305] on div "Month View" at bounding box center [821, 259] width 136 height 100
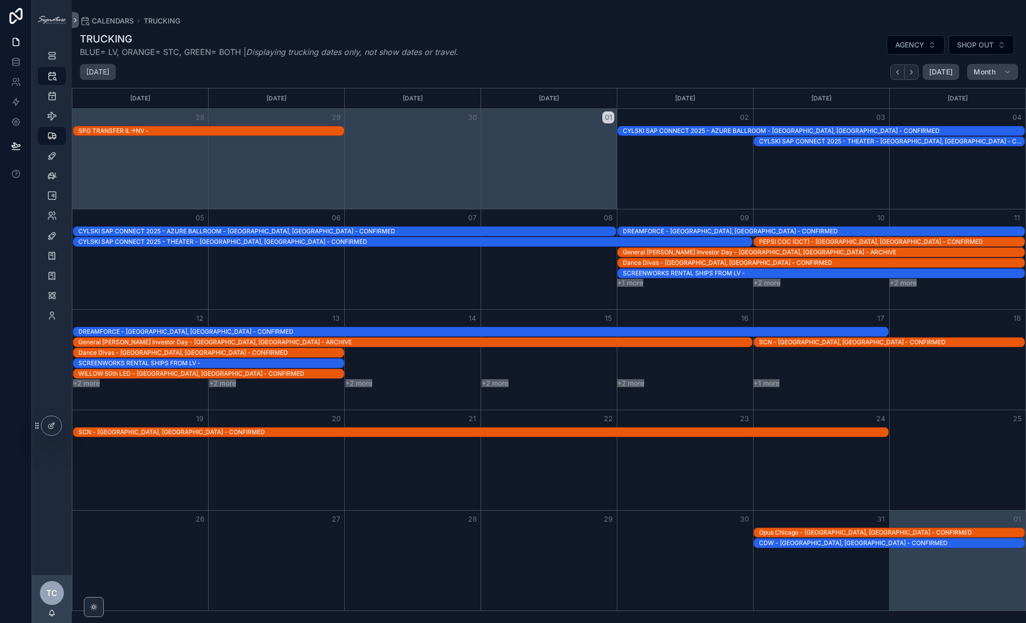
click at [774, 339] on div "SCN - [GEOGRAPHIC_DATA], [GEOGRAPHIC_DATA] - CONFIRMED" at bounding box center [892, 342] width 266 height 8
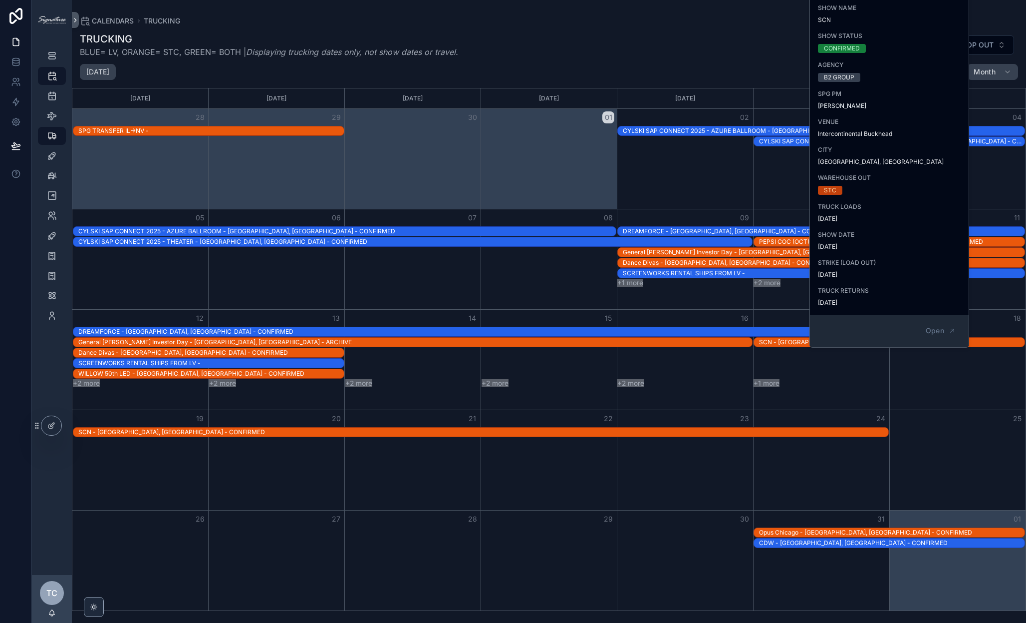
click at [775, 312] on div "17" at bounding box center [821, 318] width 136 height 17
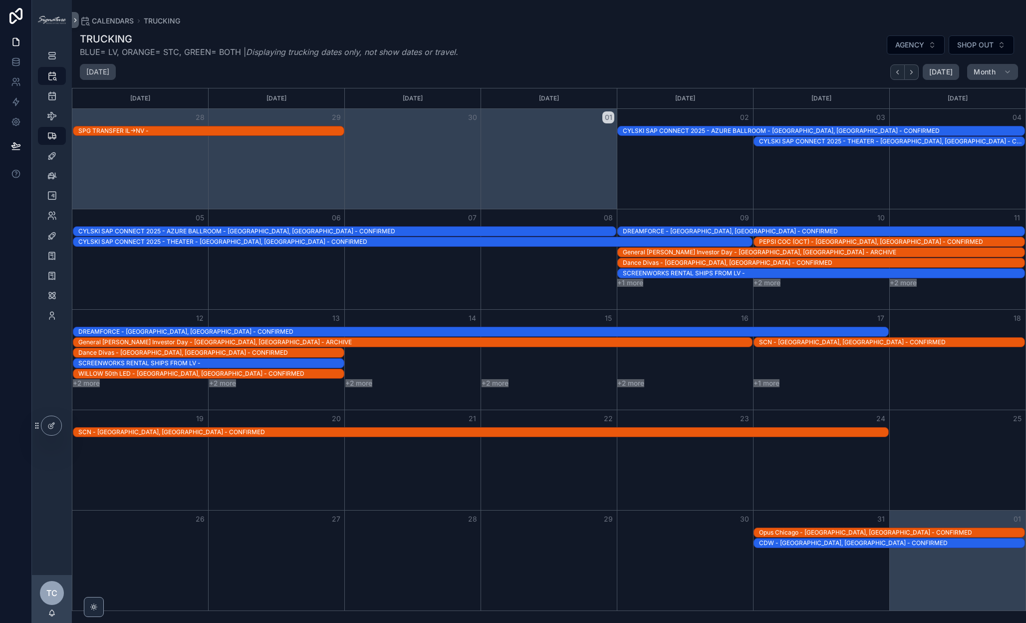
click at [711, 343] on div "General [PERSON_NAME] Investor Day - [GEOGRAPHIC_DATA], [GEOGRAPHIC_DATA] - ARC…" at bounding box center [415, 342] width 674 height 8
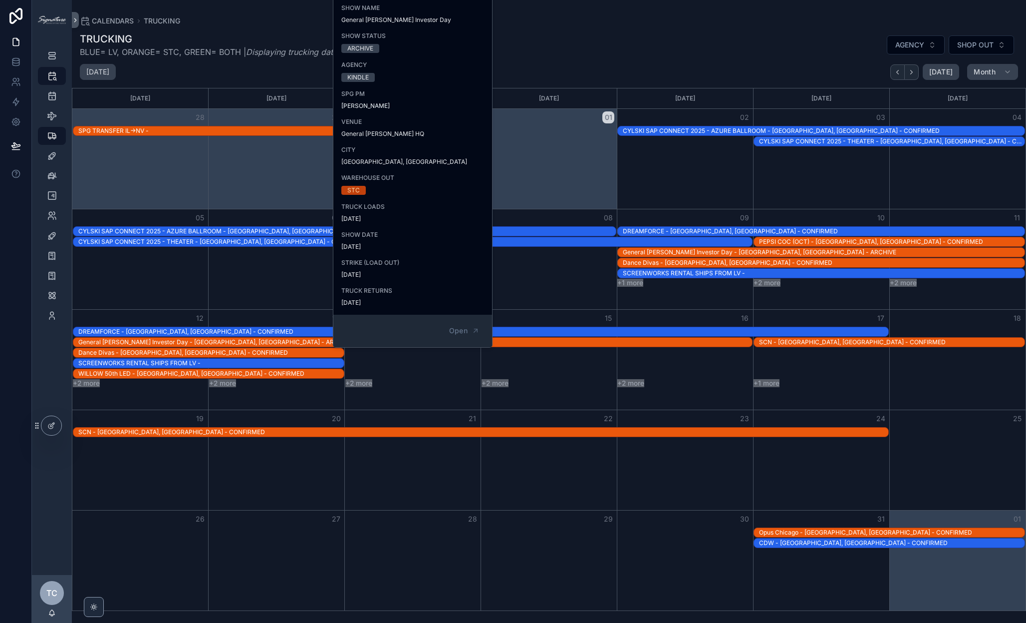
click at [751, 309] on div "Month View" at bounding box center [685, 259] width 136 height 100
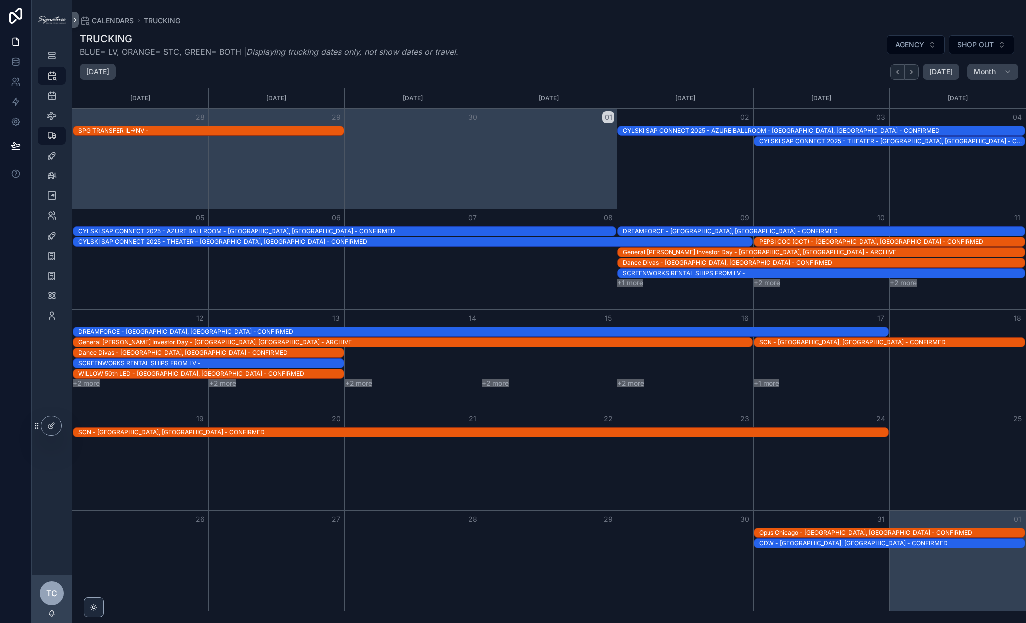
click at [785, 346] on div "SCN - [GEOGRAPHIC_DATA], [GEOGRAPHIC_DATA] - CONFIRMED" at bounding box center [892, 341] width 266 height 9
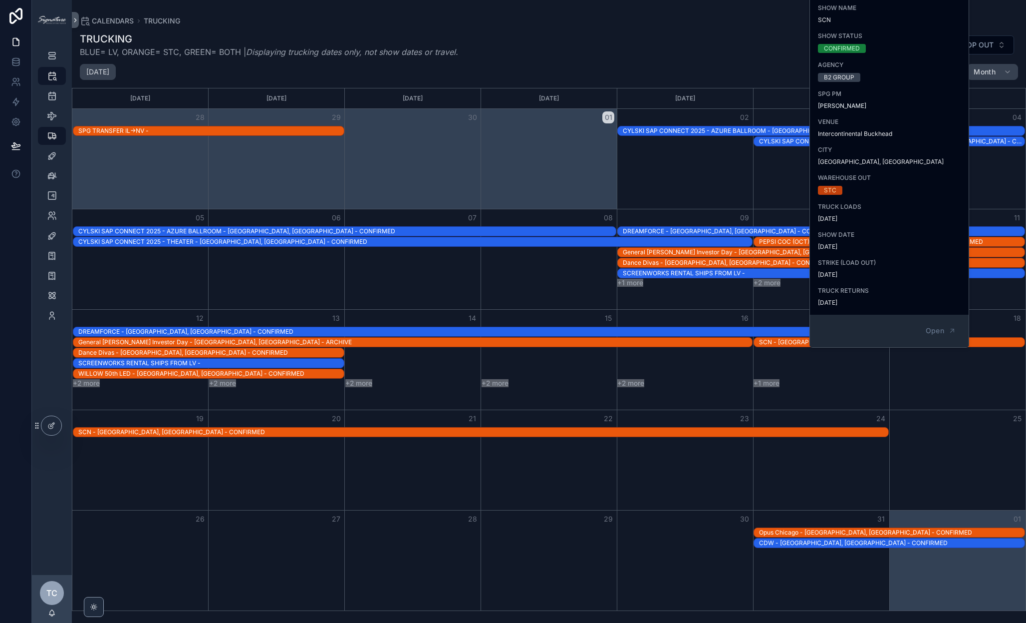
click at [767, 317] on div "17" at bounding box center [821, 318] width 136 height 17
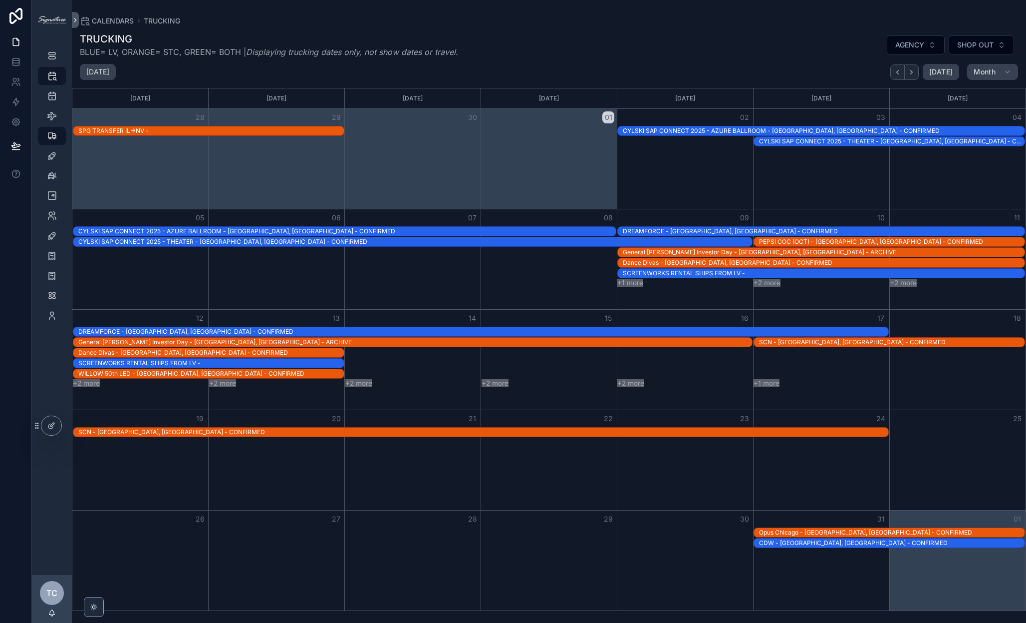
click at [778, 342] on div "SCN - [GEOGRAPHIC_DATA], [GEOGRAPHIC_DATA] - CONFIRMED" at bounding box center [892, 342] width 266 height 8
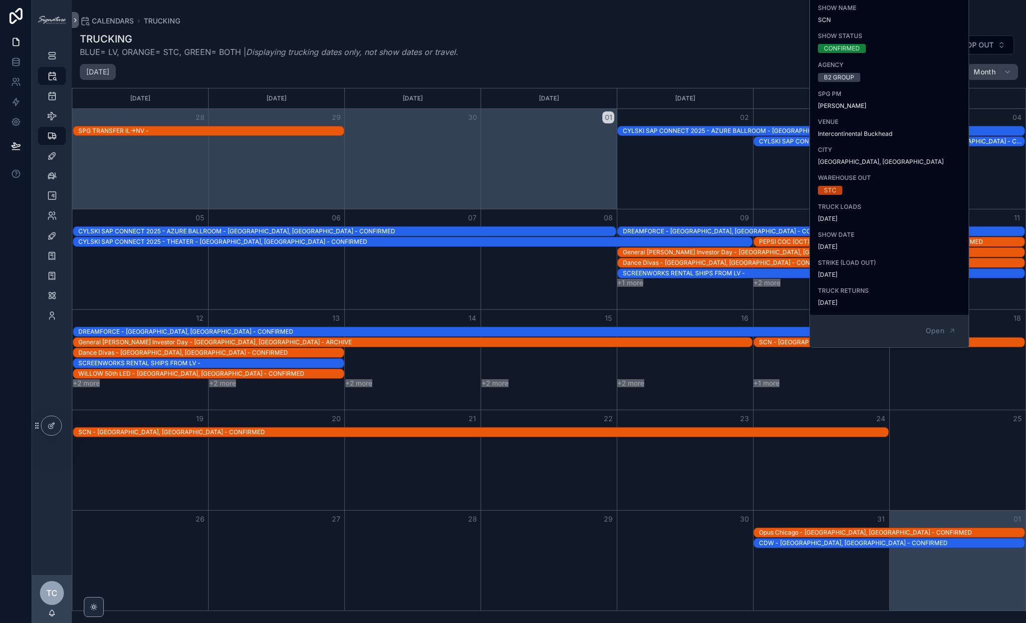
click at [781, 358] on div "SCREENWORKS RENTAL SHIPS FROM LV -" at bounding box center [548, 363] width 953 height 10
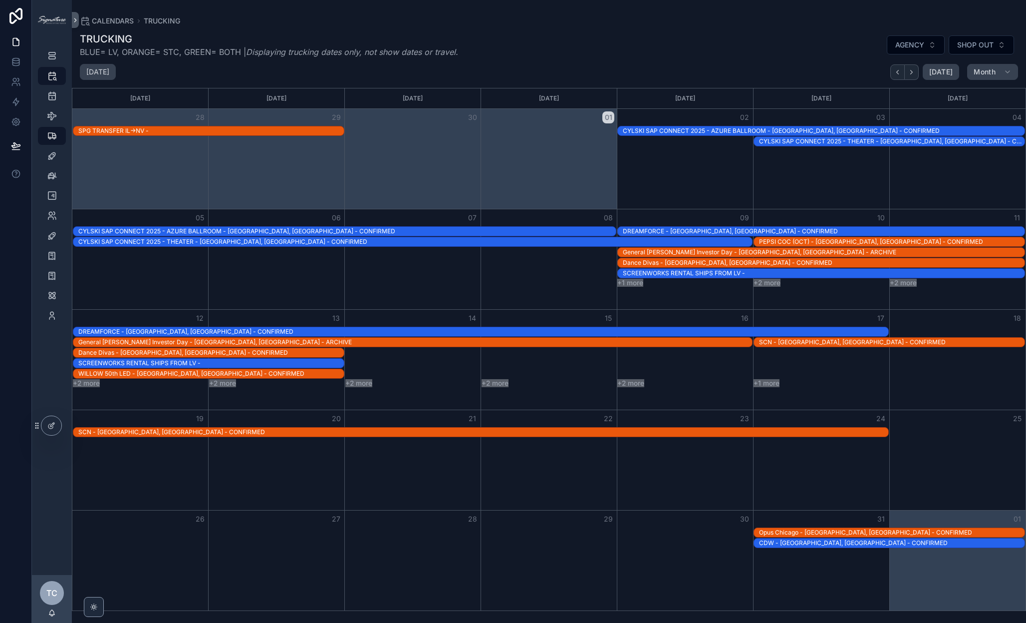
click at [780, 345] on div "SCN - [GEOGRAPHIC_DATA], [GEOGRAPHIC_DATA] - CONFIRMED" at bounding box center [892, 342] width 266 height 8
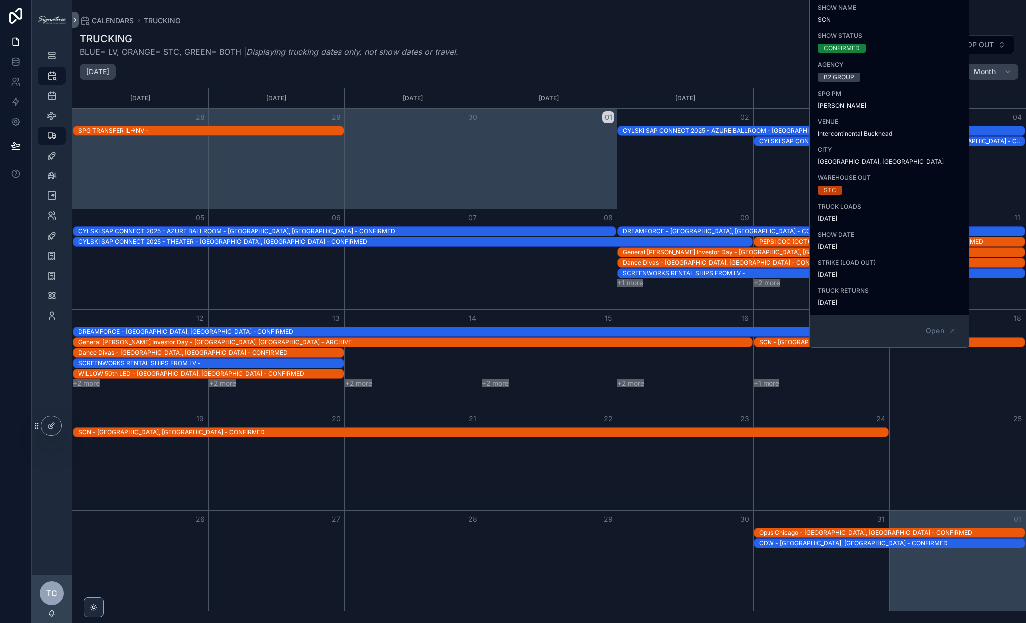
click at [778, 358] on div "SCREENWORKS RENTAL SHIPS FROM LV -" at bounding box center [548, 363] width 953 height 10
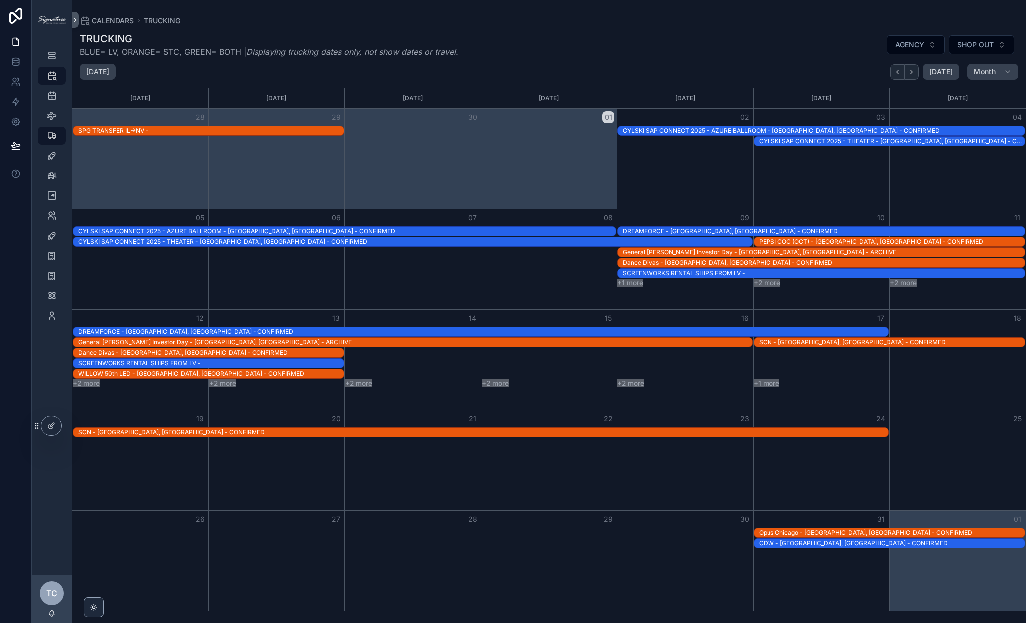
click at [768, 281] on button "+2 more" at bounding box center [767, 283] width 27 height 8
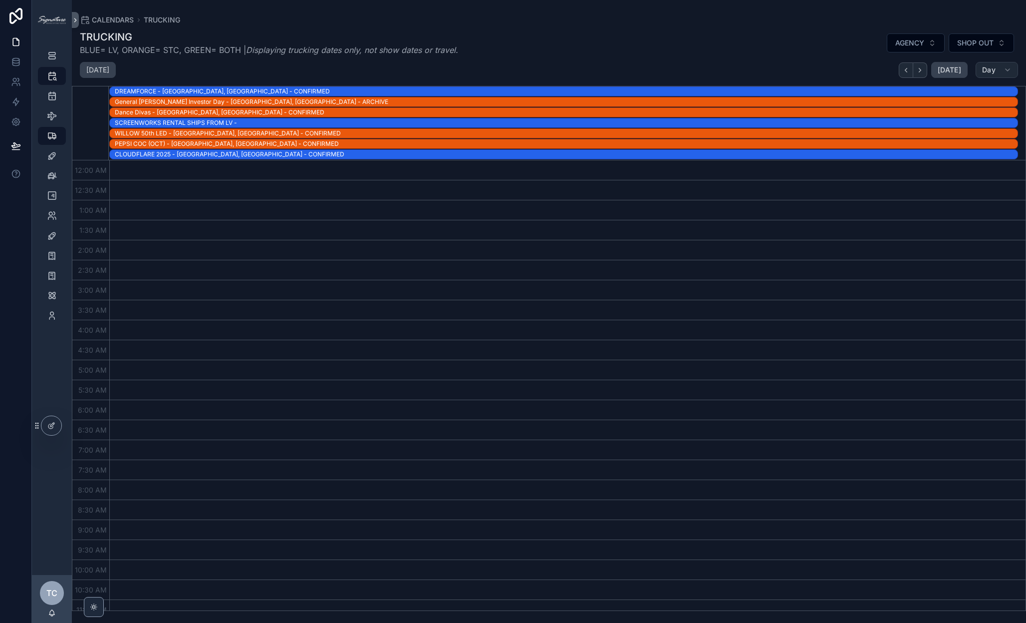
click at [862, 72] on span "Day" at bounding box center [988, 69] width 13 height 9
click at [862, 96] on button "Month M" at bounding box center [974, 95] width 72 height 18
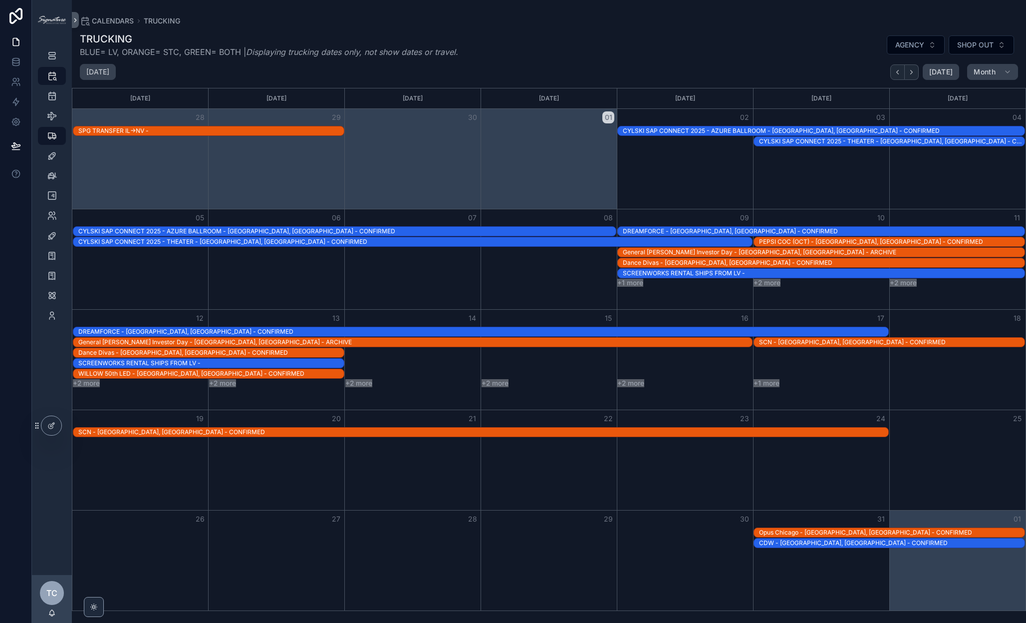
click at [727, 100] on div "[DATE]" at bounding box center [685, 98] width 133 height 20
drag, startPoint x: 465, startPoint y: 51, endPoint x: 84, endPoint y: 34, distance: 381.7
click at [84, 34] on div "TRUCKING BLUE= LV, ORANGE= STC, GREEN= BOTH | Displaying trucking dates only, n…" at bounding box center [549, 45] width 939 height 26
click at [84, 34] on h1 "TRUCKING" at bounding box center [269, 39] width 378 height 14
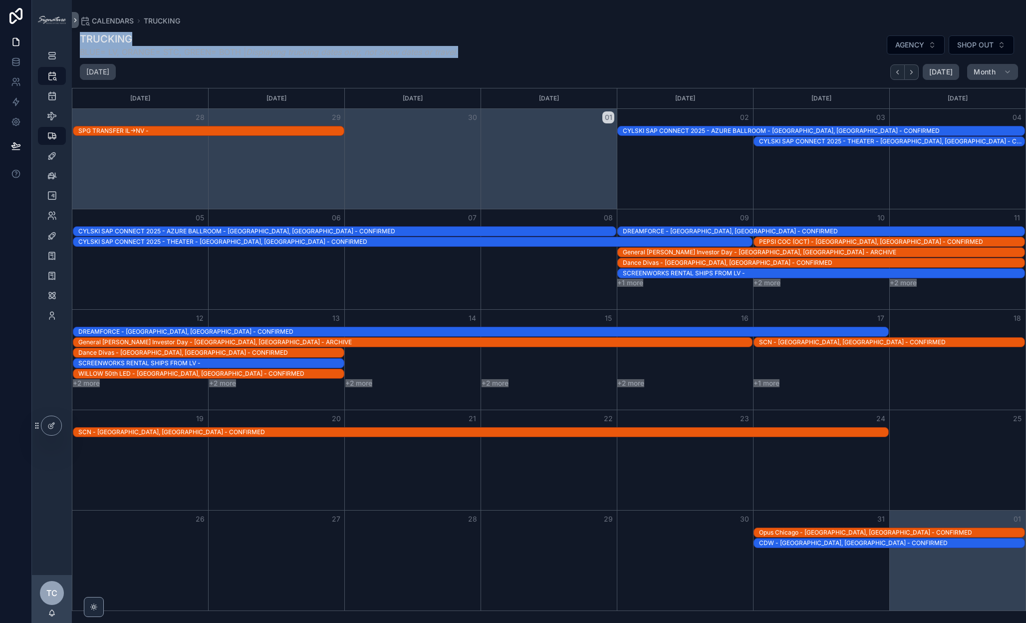
drag, startPoint x: 80, startPoint y: 34, endPoint x: 507, endPoint y: 52, distance: 426.7
click at [507, 52] on div "TRUCKING BLUE= LV, ORANGE= STC, GREEN= BOTH | Displaying trucking dates only, n…" at bounding box center [549, 45] width 939 height 26
drag, startPoint x: 468, startPoint y: 51, endPoint x: 83, endPoint y: 39, distance: 385.1
click at [83, 39] on div "TRUCKING BLUE= LV, ORANGE= STC, GREEN= BOTH | Displaying trucking dates only, n…" at bounding box center [549, 45] width 939 height 26
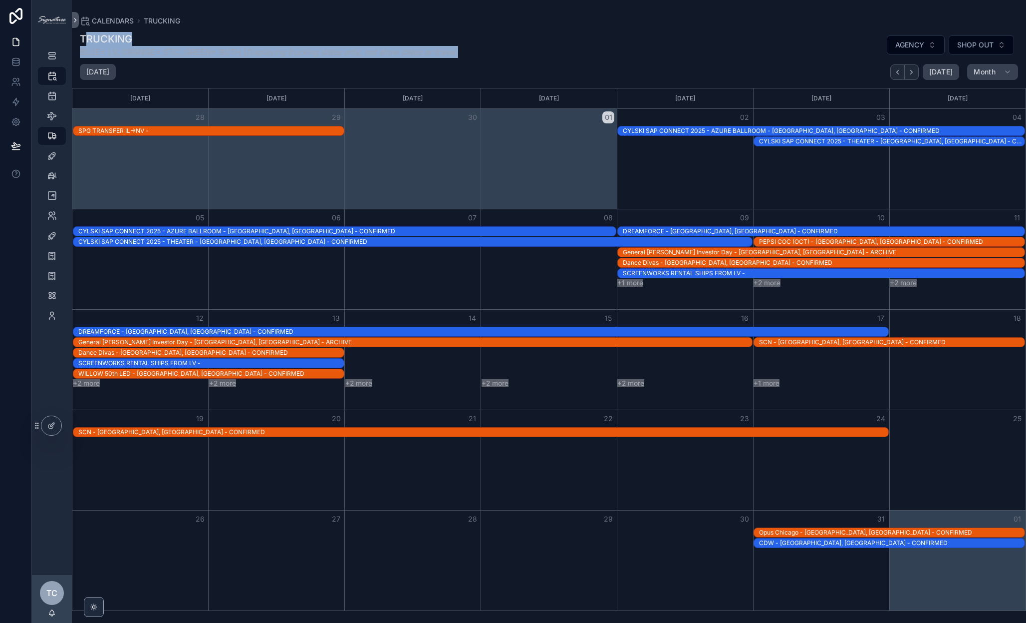
click at [83, 39] on h1 "TRUCKING" at bounding box center [269, 39] width 378 height 14
drag, startPoint x: 80, startPoint y: 37, endPoint x: 472, endPoint y: 52, distance: 392.1
click at [472, 52] on div "TRUCKING BLUE= LV, ORANGE= STC, GREEN= BOTH | Displaying trucking dates only, n…" at bounding box center [549, 45] width 939 height 26
drag, startPoint x: 461, startPoint y: 49, endPoint x: 88, endPoint y: 32, distance: 372.8
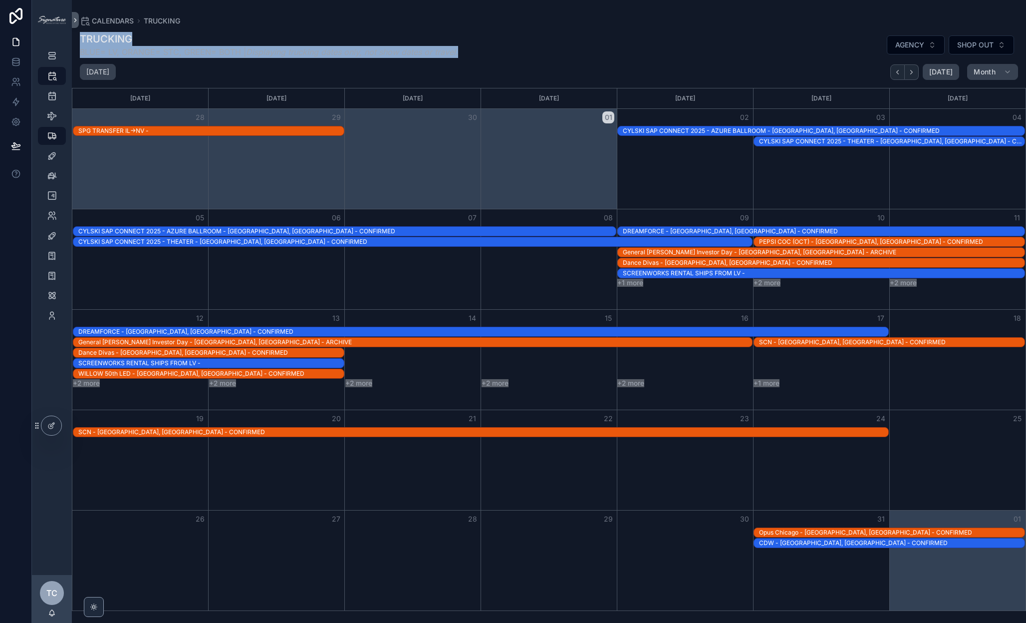
click at [88, 32] on div "TRUCKING BLUE= LV, ORANGE= STC, GREEN= BOTH | Displaying trucking dates only, n…" at bounding box center [549, 45] width 939 height 26
click at [88, 32] on h1 "TRUCKING" at bounding box center [269, 39] width 378 height 14
drag, startPoint x: 81, startPoint y: 35, endPoint x: 468, endPoint y: 51, distance: 387.7
click at [468, 51] on div "TRUCKING BLUE= LV, ORANGE= STC, GREEN= BOTH | Displaying trucking dates only, n…" at bounding box center [549, 45] width 939 height 26
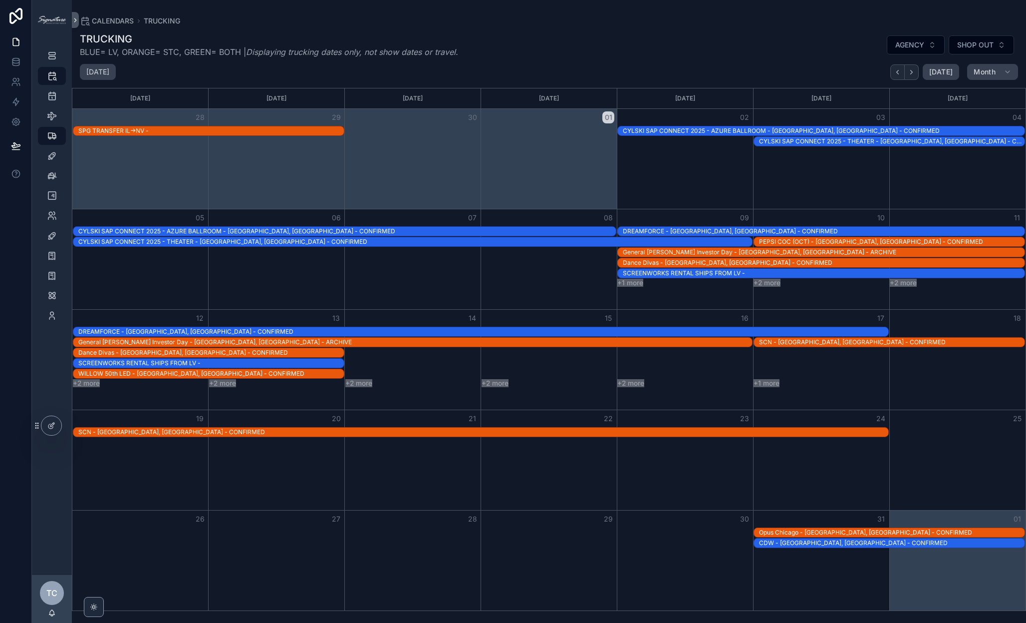
click at [468, 51] on div "TRUCKING BLUE= LV, ORANGE= STC, GREEN= BOTH | Displaying trucking dates only, n…" at bounding box center [549, 45] width 939 height 26
drag, startPoint x: 468, startPoint y: 51, endPoint x: 468, endPoint y: 28, distance: 22.5
click at [468, 37] on div "TRUCKING BLUE= LV, ORANGE= STC, GREEN= BOTH | Displaying trucking dates only, n…" at bounding box center [549, 45] width 939 height 26
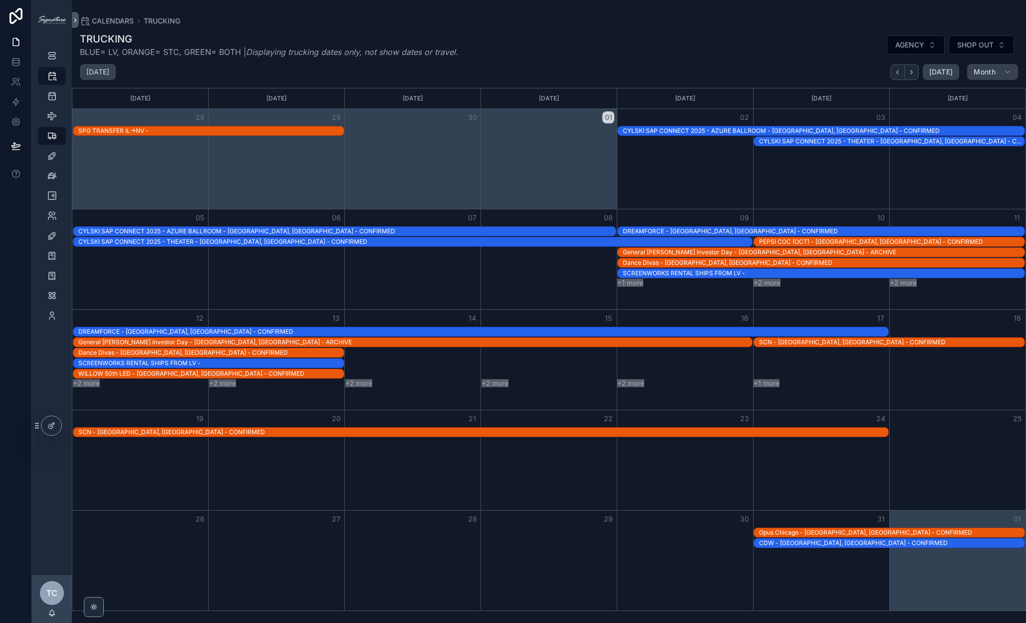
click at [473, 48] on div "TRUCKING BLUE= LV, ORANGE= STC, GREEN= BOTH | Displaying trucking dates only, n…" at bounding box center [549, 45] width 939 height 26
drag, startPoint x: 461, startPoint y: 50, endPoint x: 457, endPoint y: 37, distance: 14.2
click at [457, 37] on div "TRUCKING BLUE= LV, ORANGE= STC, GREEN= BOTH | Displaying trucking dates only, n…" at bounding box center [549, 45] width 939 height 26
click at [457, 37] on h1 "TRUCKING" at bounding box center [269, 39] width 378 height 14
click at [562, 53] on div "TRUCKING BLUE= LV, ORANGE= STC, GREEN= BOTH | Displaying trucking dates only, n…" at bounding box center [549, 45] width 939 height 26
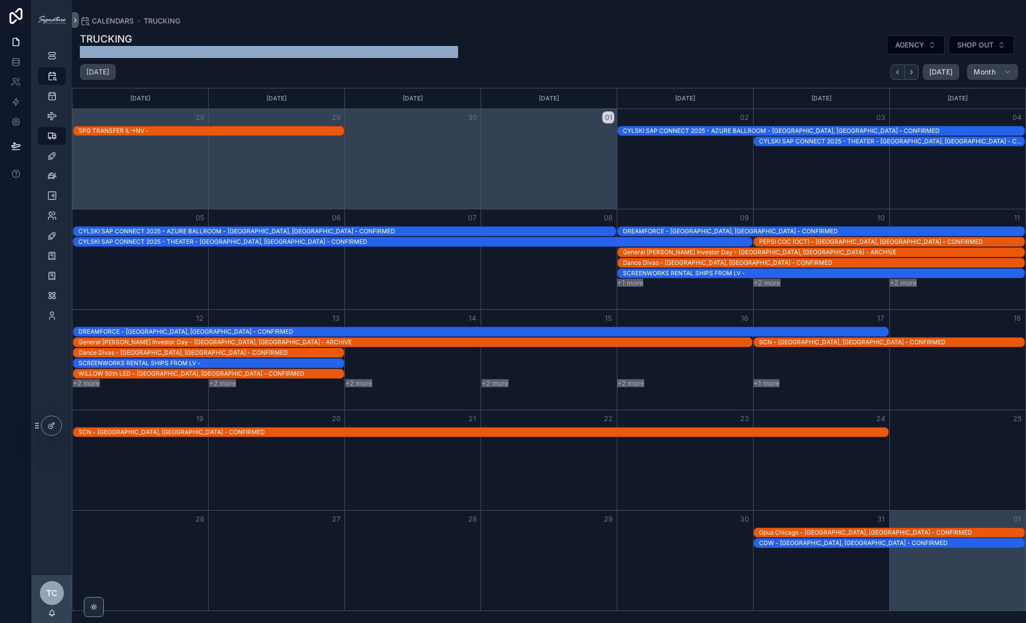
drag, startPoint x: 562, startPoint y: 53, endPoint x: 430, endPoint y: 42, distance: 132.2
click at [430, 42] on div "TRUCKING BLUE= LV, ORANGE= STC, GREEN= BOTH | Displaying trucking dates only, n…" at bounding box center [549, 45] width 939 height 26
click at [430, 42] on h1 "TRUCKING" at bounding box center [269, 39] width 378 height 14
drag, startPoint x: 438, startPoint y: 48, endPoint x: 514, endPoint y: 48, distance: 75.9
click at [514, 48] on div "TRUCKING BLUE= LV, ORANGE= STC, GREEN= BOTH | Displaying trucking dates only, n…" at bounding box center [549, 45] width 939 height 26
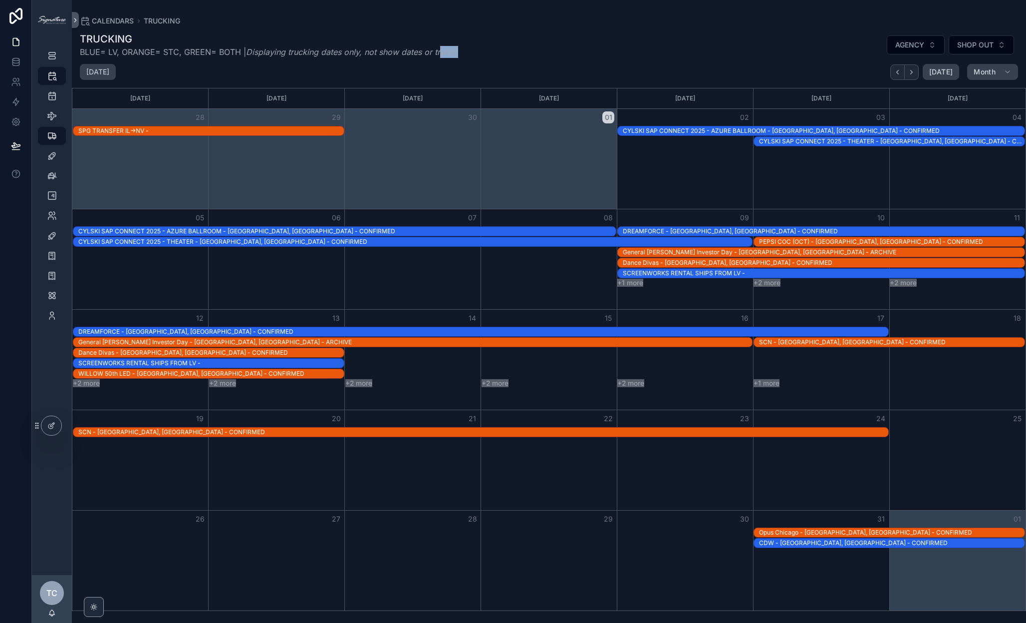
click at [515, 48] on div "TRUCKING BLUE= LV, ORANGE= STC, GREEN= BOTH | Displaying trucking dates only, n…" at bounding box center [549, 45] width 939 height 26
click at [788, 339] on div "SCN - [GEOGRAPHIC_DATA], [GEOGRAPHIC_DATA] - CONFIRMED" at bounding box center [892, 342] width 266 height 8
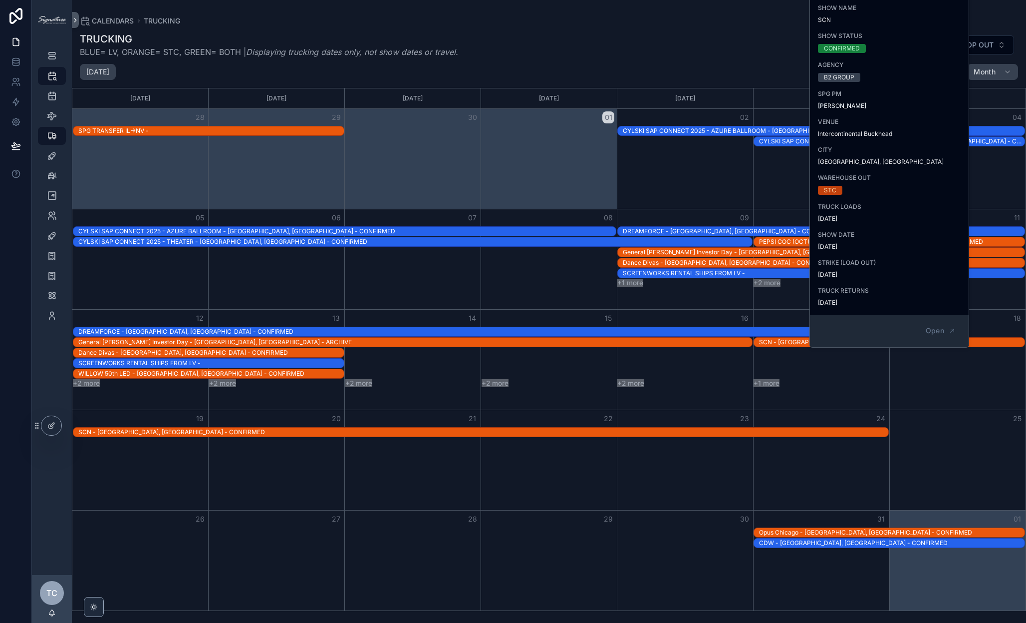
click at [784, 301] on div "Month View" at bounding box center [821, 259] width 136 height 100
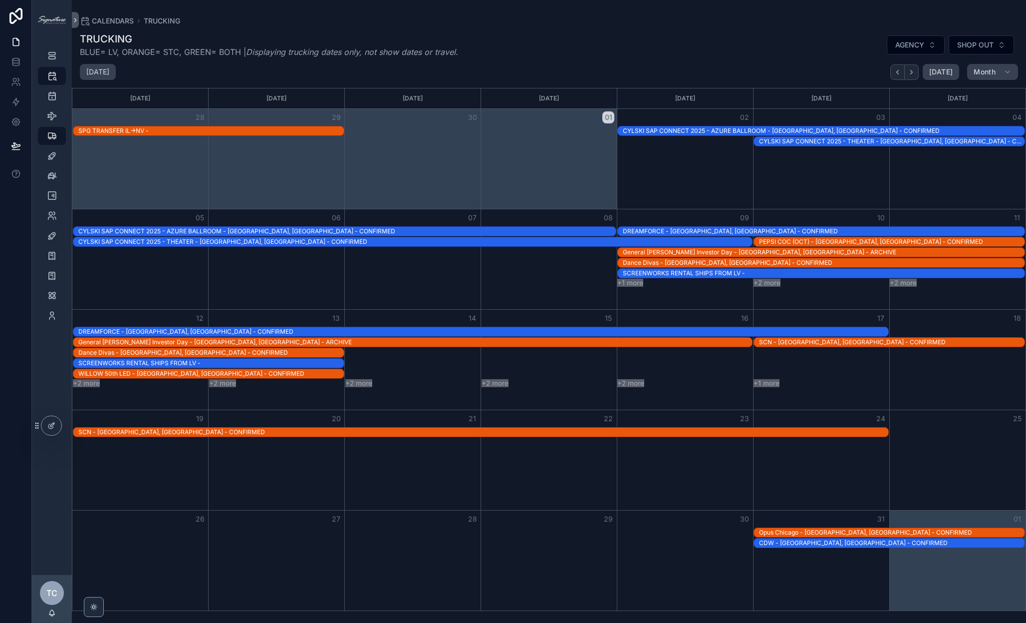
click at [774, 338] on div "SCN - [GEOGRAPHIC_DATA], [GEOGRAPHIC_DATA] - CONFIRMED" at bounding box center [892, 342] width 266 height 8
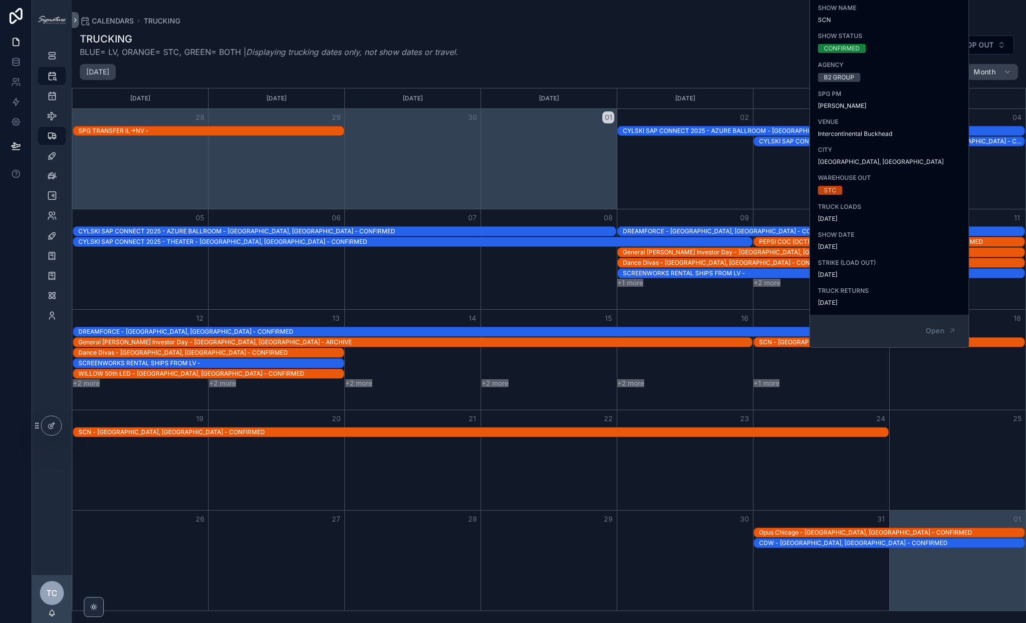
click at [703, 294] on div "Month View" at bounding box center [685, 259] width 136 height 100
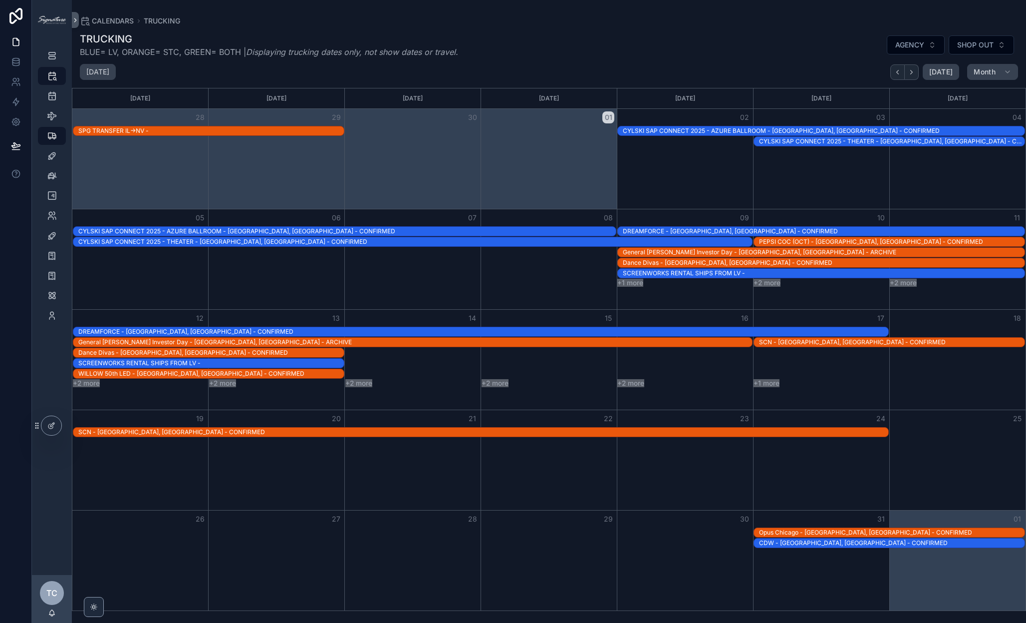
click at [771, 380] on button "+1 more" at bounding box center [767, 383] width 26 height 8
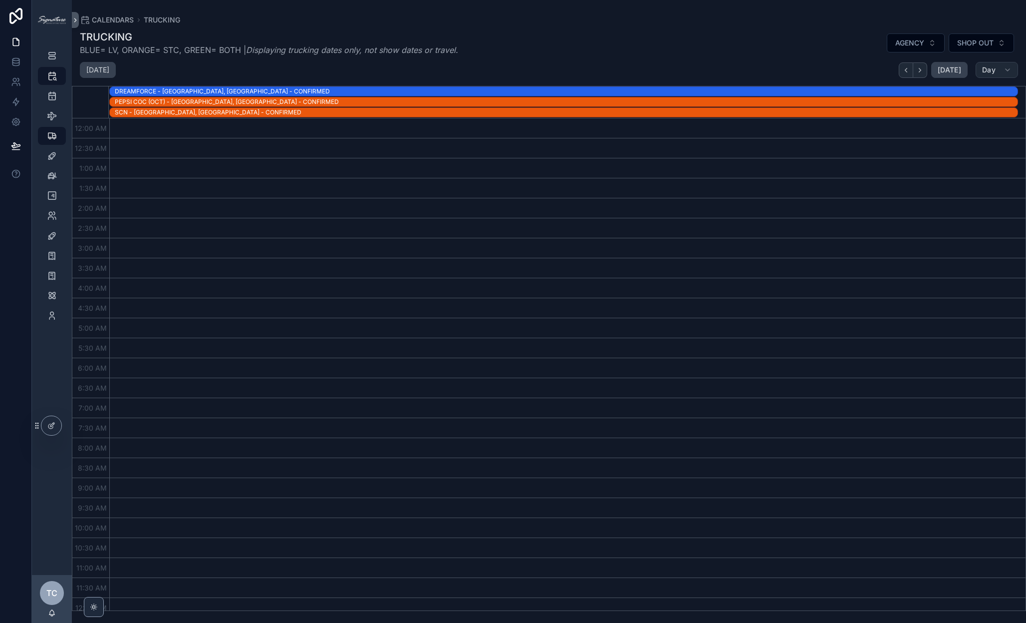
click at [862, 74] on button "Day" at bounding box center [997, 70] width 42 height 16
click at [862, 98] on button "Month M" at bounding box center [974, 95] width 72 height 18
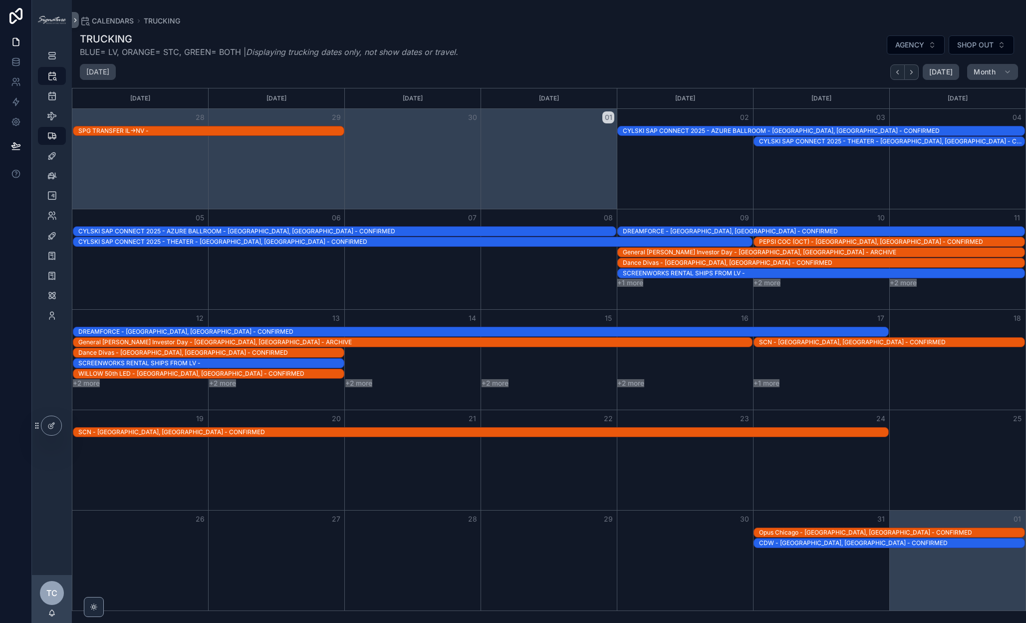
click at [626, 282] on button "+1 more" at bounding box center [631, 283] width 26 height 8
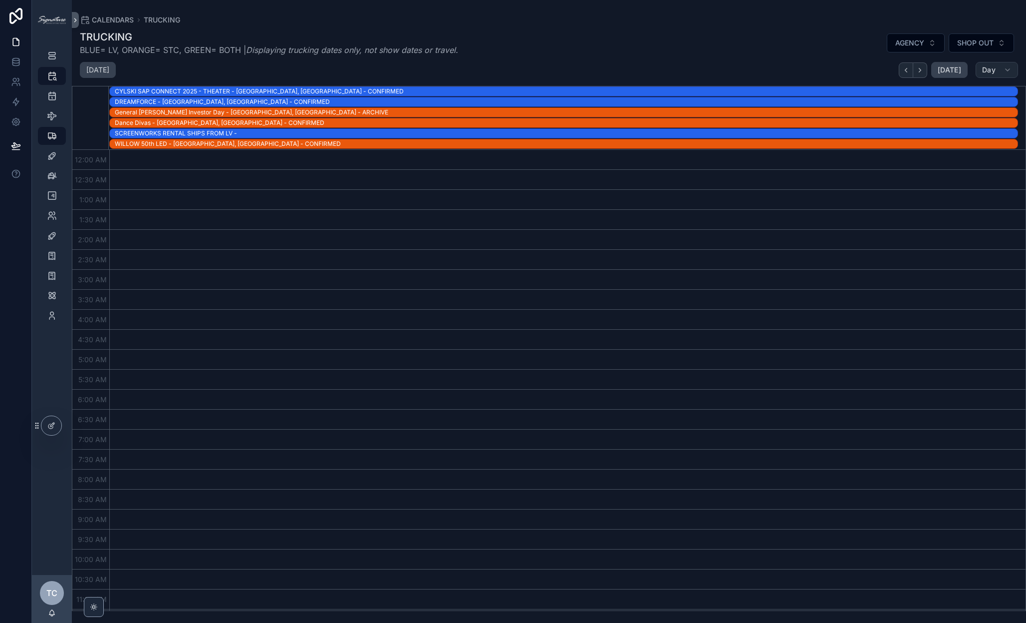
click at [862, 76] on button "Day" at bounding box center [997, 70] width 42 height 16
click at [862, 97] on button "Month M" at bounding box center [974, 95] width 72 height 18
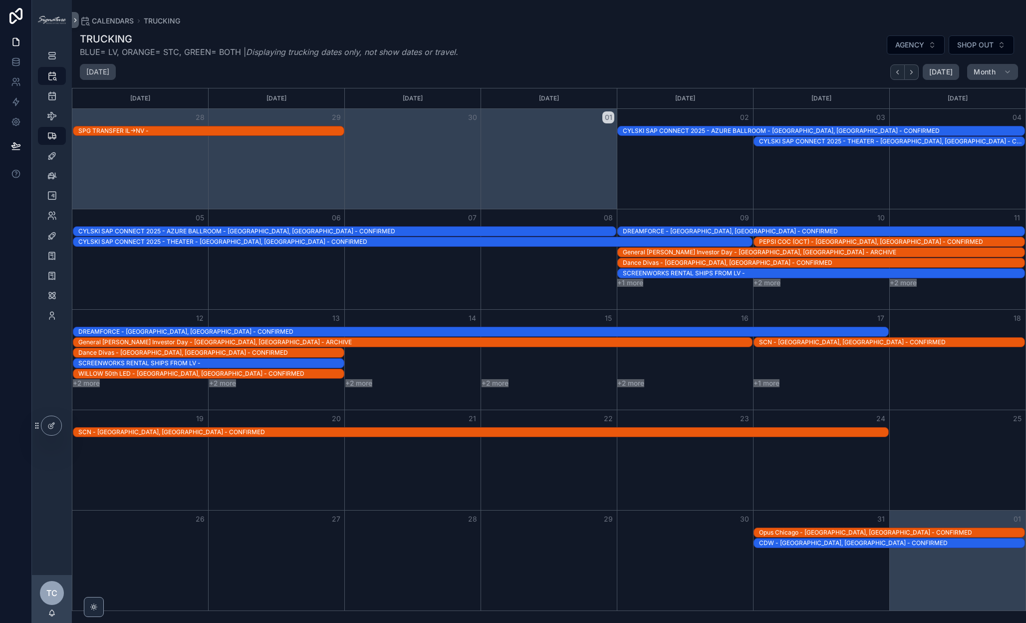
click at [772, 343] on div "SCN - [GEOGRAPHIC_DATA], [GEOGRAPHIC_DATA] - CONFIRMED" at bounding box center [892, 342] width 266 height 8
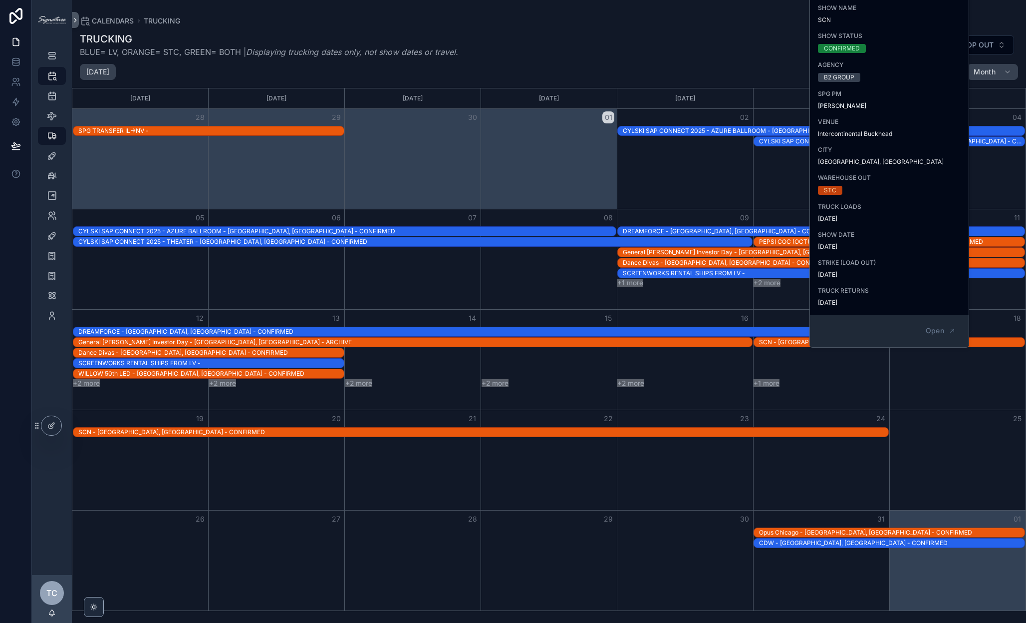
click at [712, 294] on div "Month View" at bounding box center [685, 259] width 136 height 100
